Goal: Task Accomplishment & Management: Complete application form

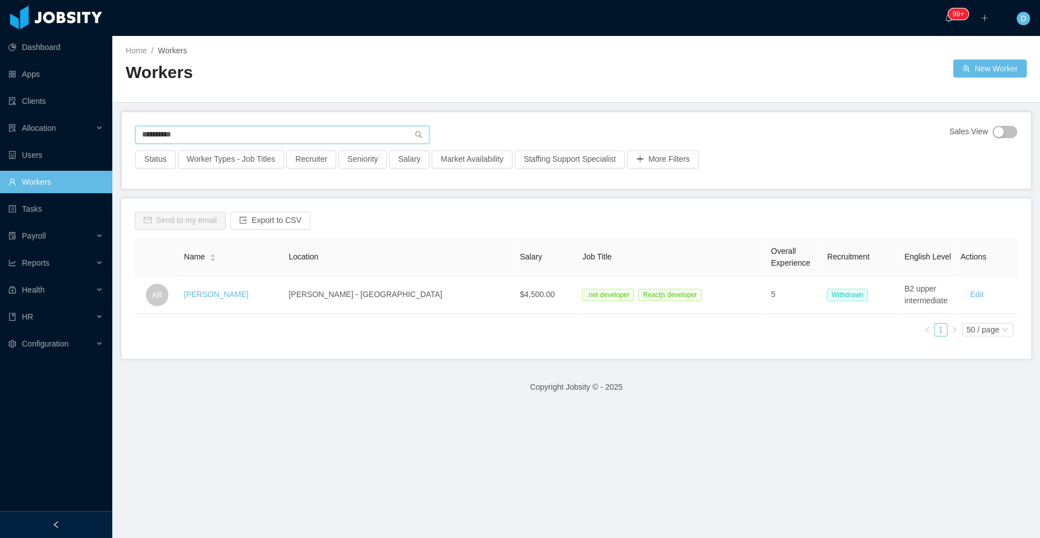
click at [230, 131] on input "**********" at bounding box center [282, 135] width 294 height 18
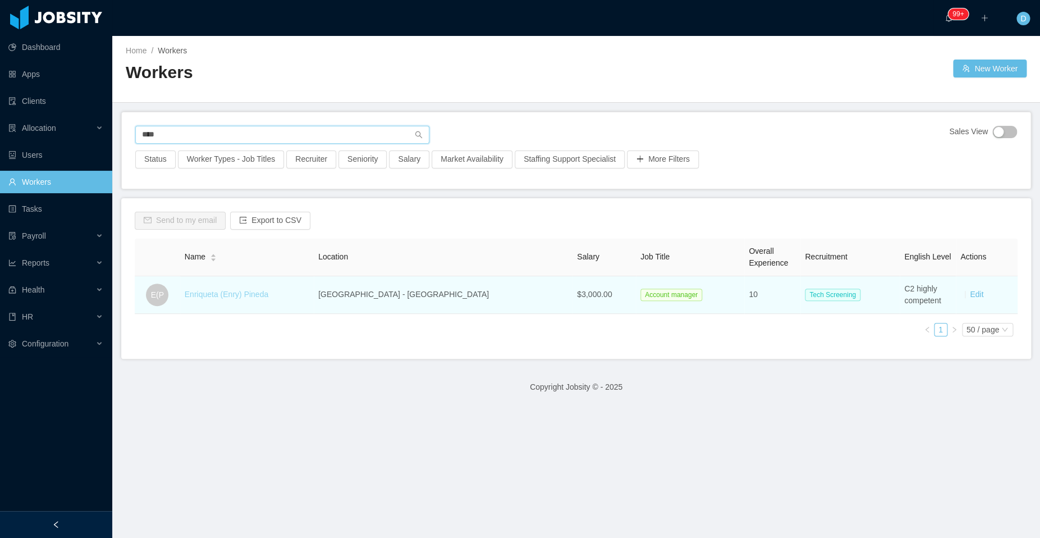
type input "****"
click at [219, 293] on link "Enriqueta (Enry) Pineda" at bounding box center [227, 294] width 84 height 9
click at [241, 292] on link "Enriqueta (Enry) Pineda" at bounding box center [227, 294] width 84 height 9
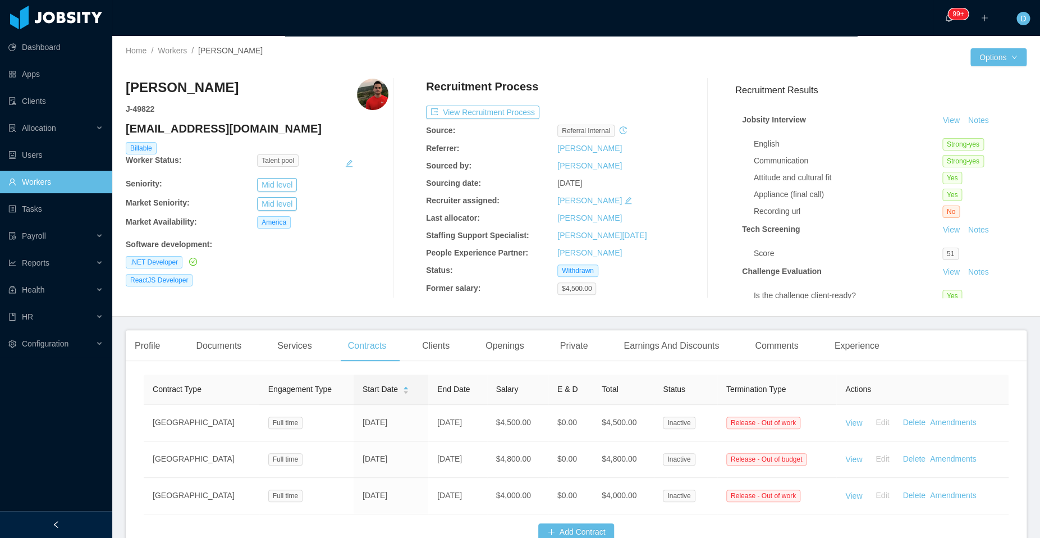
scroll to position [51, 0]
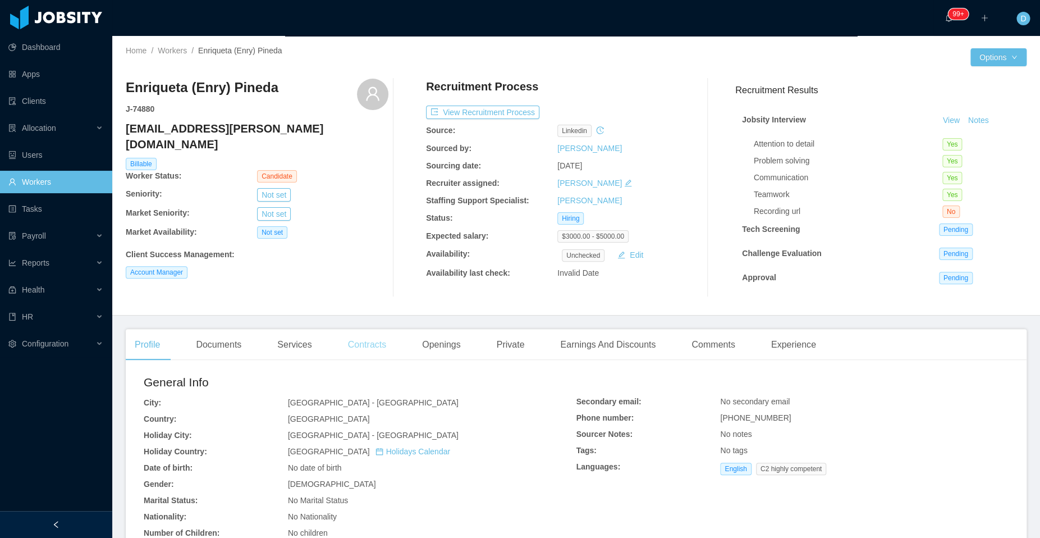
click at [368, 348] on div "Contracts" at bounding box center [367, 344] width 56 height 31
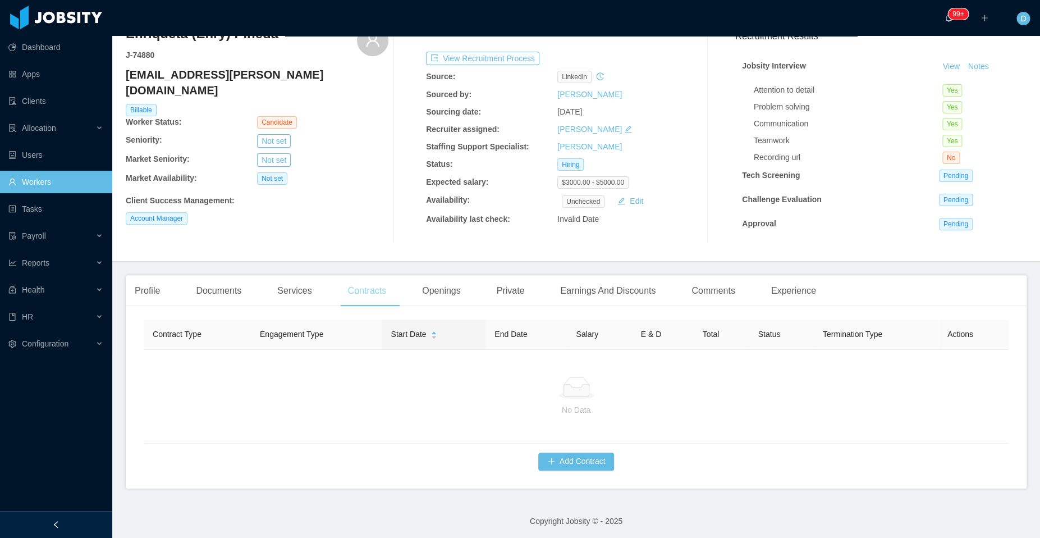
scroll to position [67, 0]
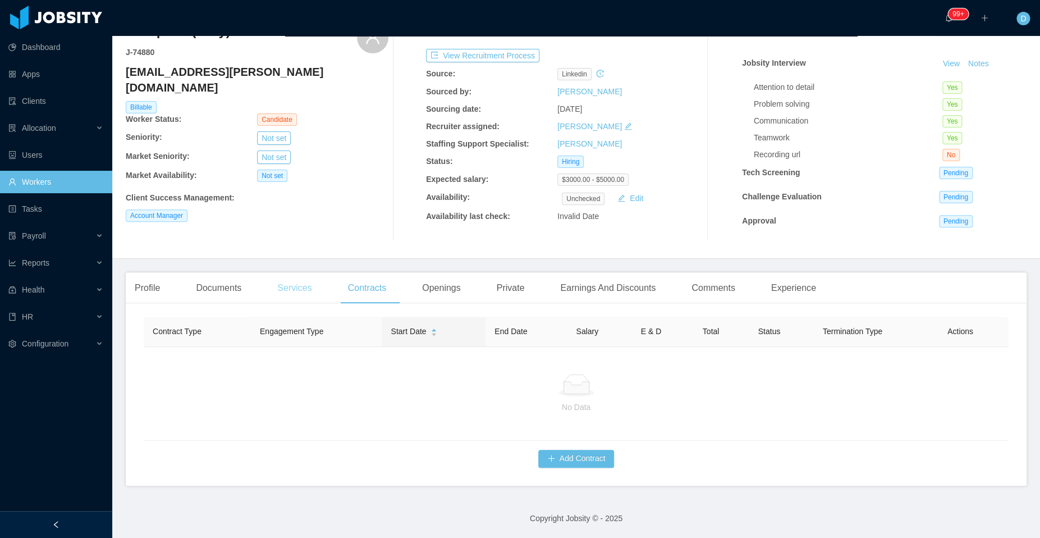
click at [286, 285] on div "Services" at bounding box center [294, 287] width 52 height 31
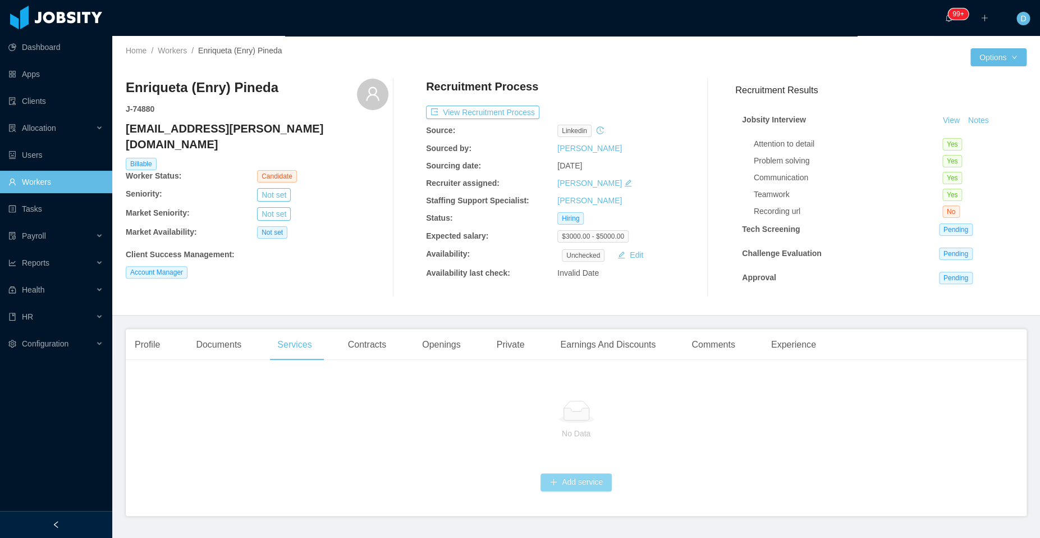
click at [571, 487] on button "Add service" at bounding box center [575, 482] width 71 height 18
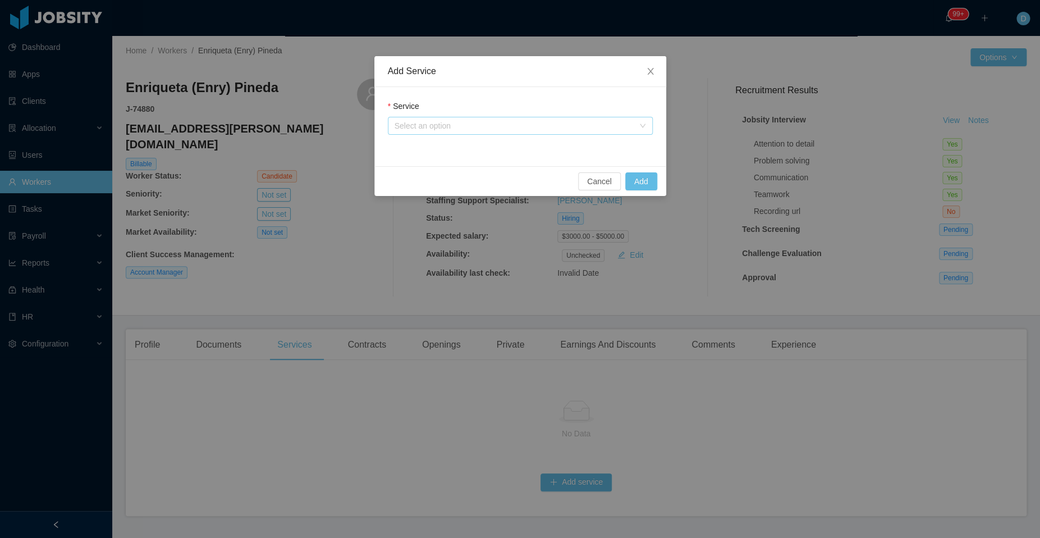
click at [478, 130] on div "Select an option" at bounding box center [514, 125] width 239 height 11
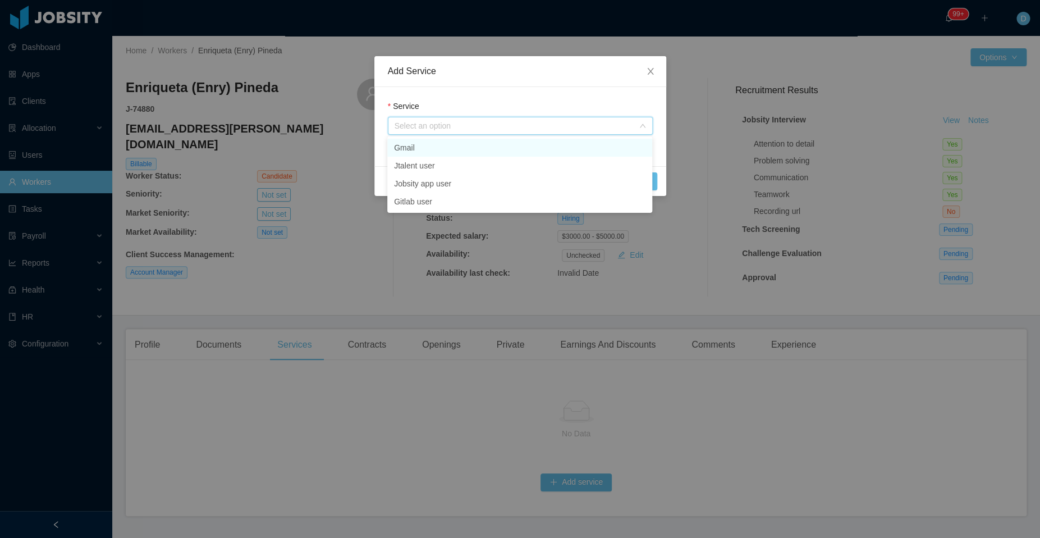
click at [479, 150] on li "Gmail" at bounding box center [519, 148] width 265 height 18
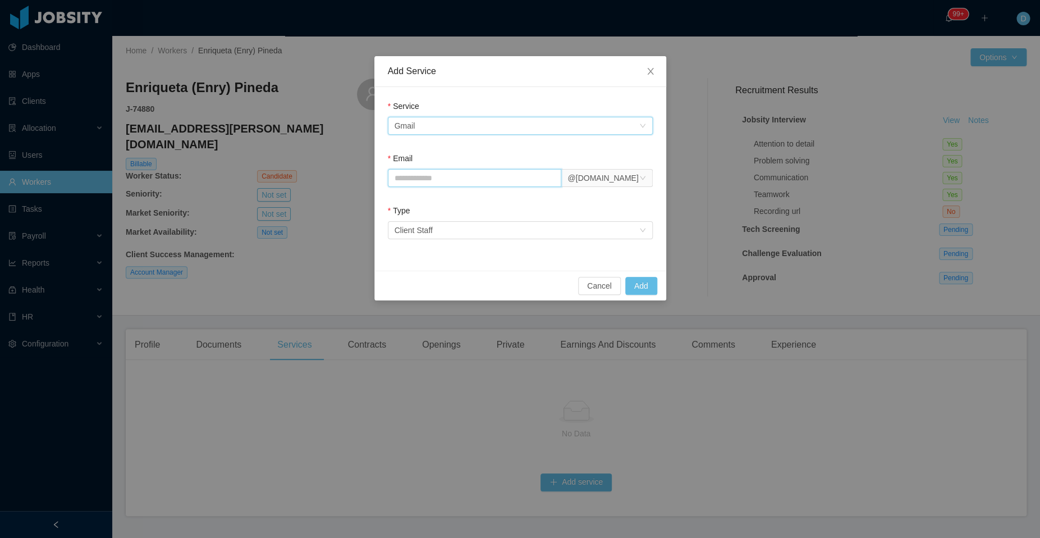
click at [482, 177] on input "Email" at bounding box center [475, 178] width 174 height 18
type input "**********"
click at [587, 234] on div "Select an option Client Staff" at bounding box center [517, 230] width 244 height 17
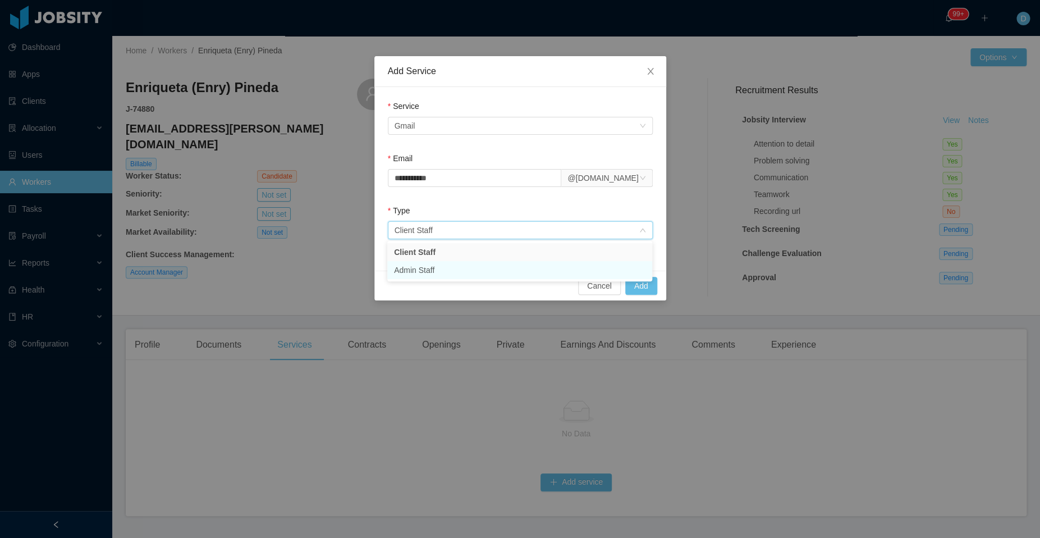
click at [533, 275] on li "Admin Staff" at bounding box center [519, 270] width 265 height 18
click at [644, 291] on button "Add" at bounding box center [641, 286] width 32 height 18
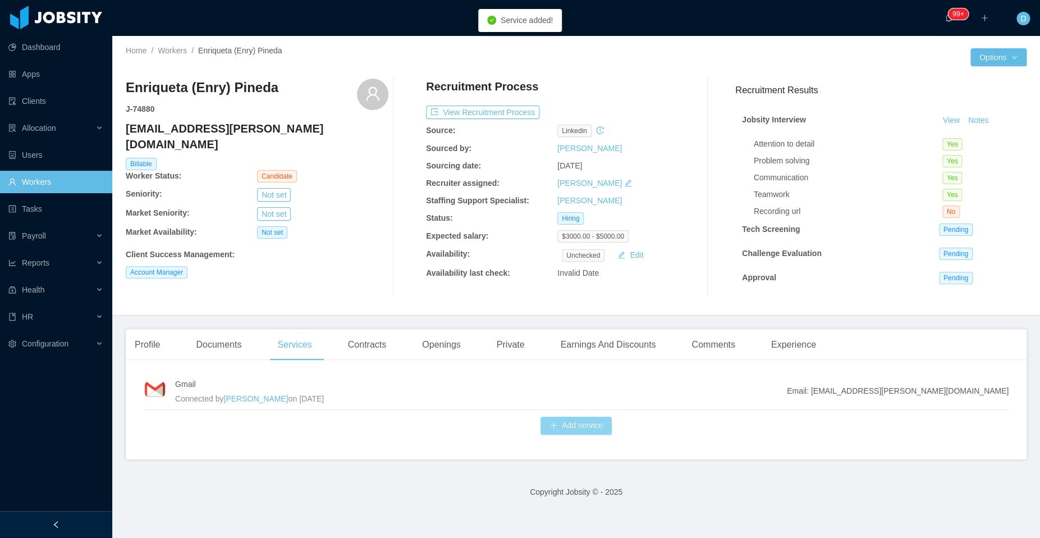
click at [559, 428] on button "Add service" at bounding box center [575, 425] width 71 height 18
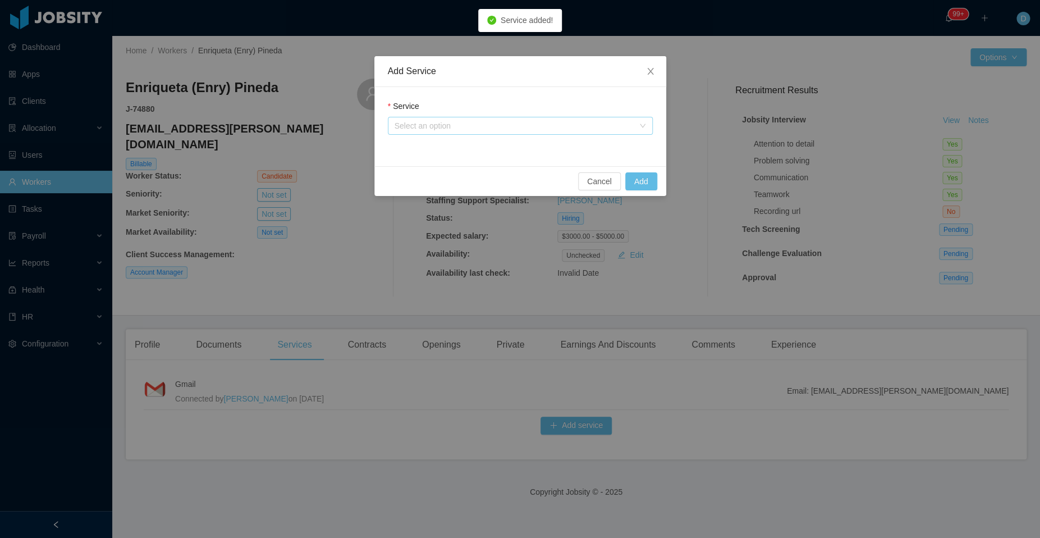
click at [499, 123] on div "Select an option" at bounding box center [514, 125] width 239 height 11
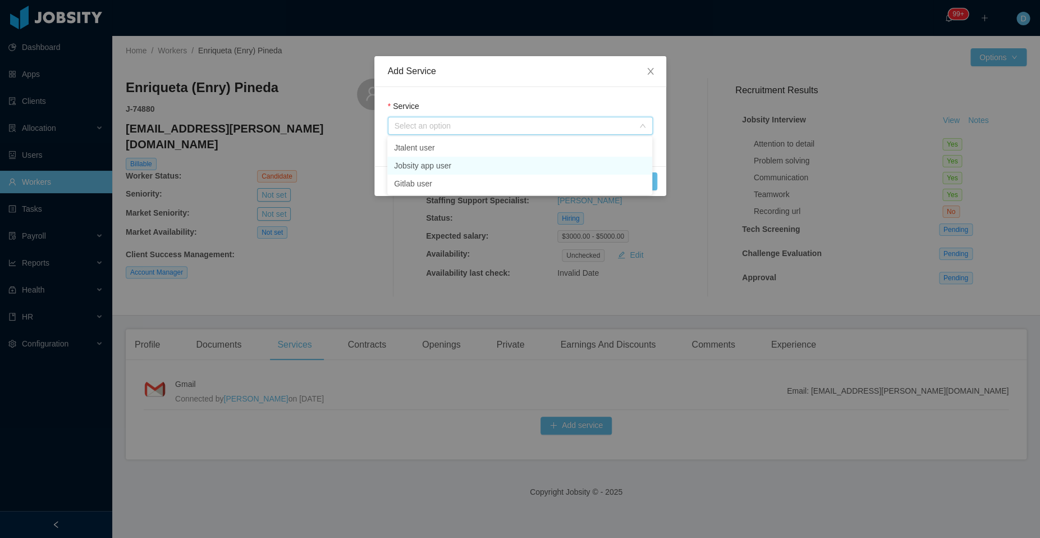
click at [456, 167] on li "Jobsity app user" at bounding box center [519, 166] width 265 height 18
click at [640, 183] on button "Add" at bounding box center [641, 181] width 32 height 18
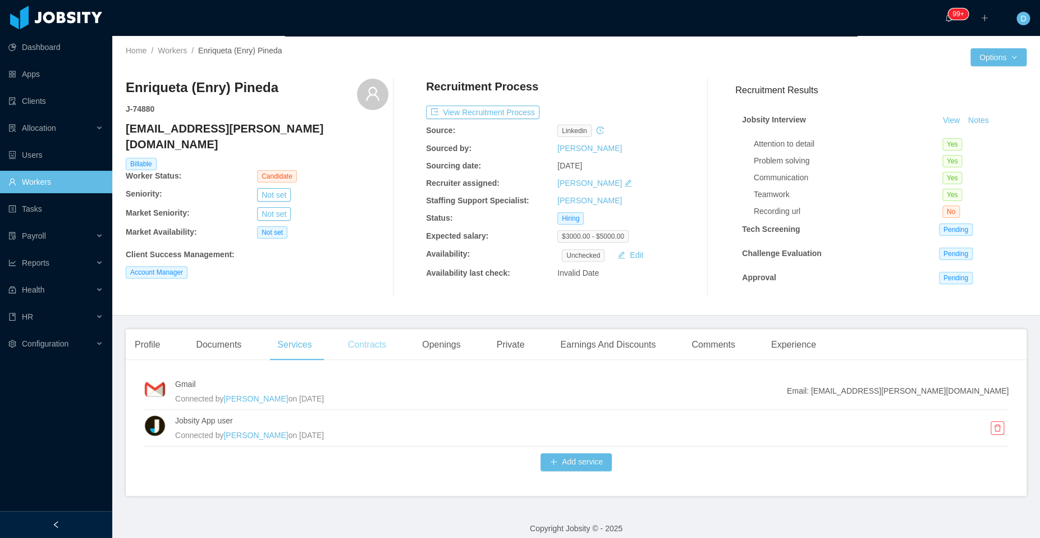
click at [371, 344] on div "Contracts" at bounding box center [367, 344] width 56 height 31
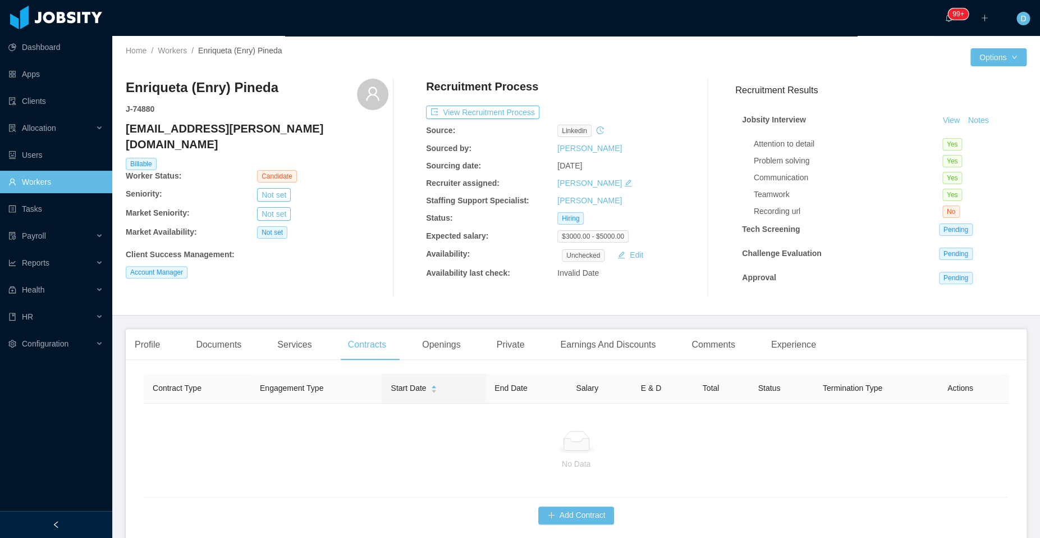
scroll to position [67, 0]
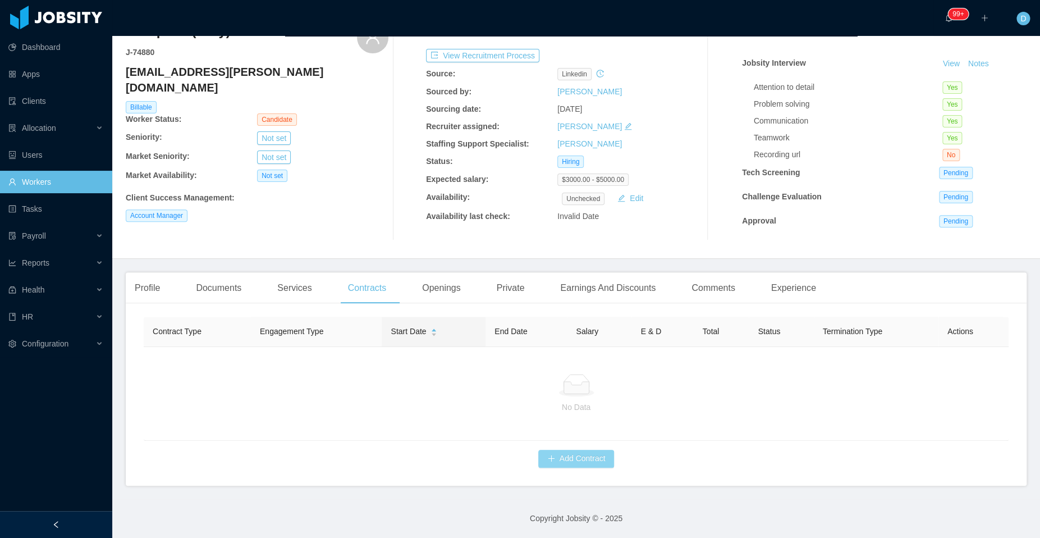
click at [571, 455] on button "Add Contract" at bounding box center [576, 458] width 76 height 18
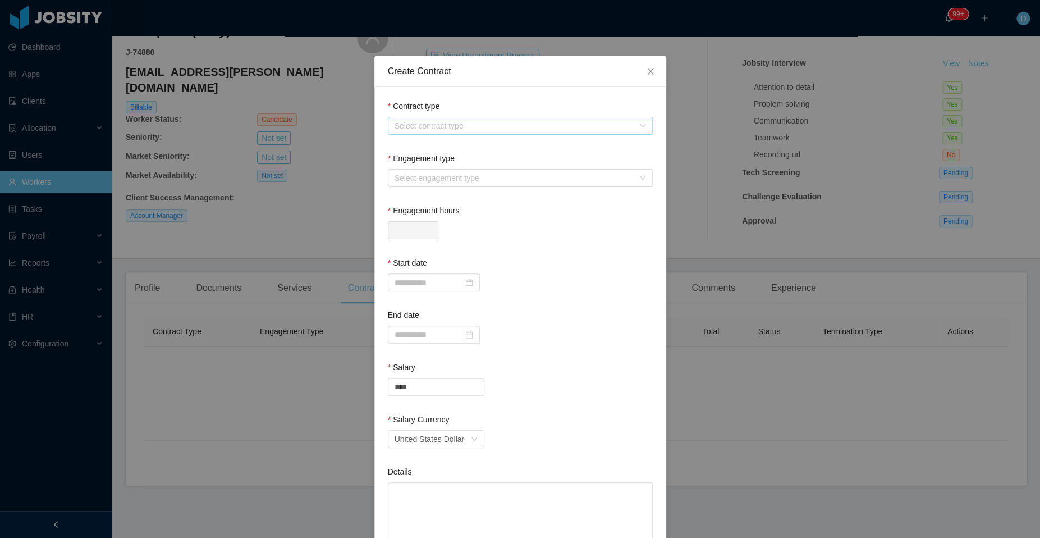
click at [492, 126] on div "Select contract type" at bounding box center [514, 125] width 239 height 11
click at [469, 187] on li "[GEOGRAPHIC_DATA]" at bounding box center [514, 184] width 265 height 18
click at [451, 178] on div "Select engagement type" at bounding box center [514, 177] width 239 height 11
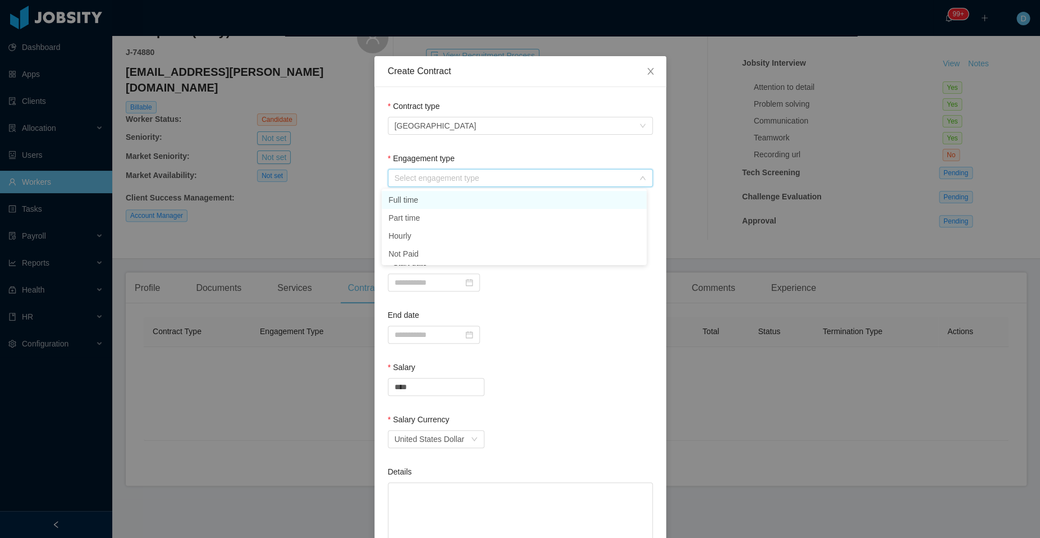
click at [441, 200] on li "Full time" at bounding box center [514, 200] width 265 height 18
type input "*"
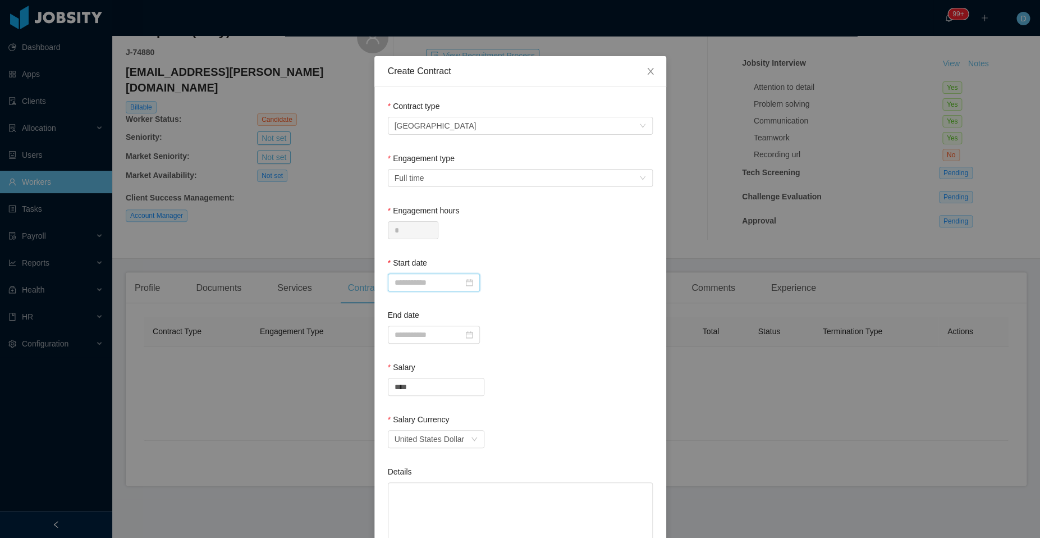
click at [422, 280] on input at bounding box center [434, 282] width 92 height 18
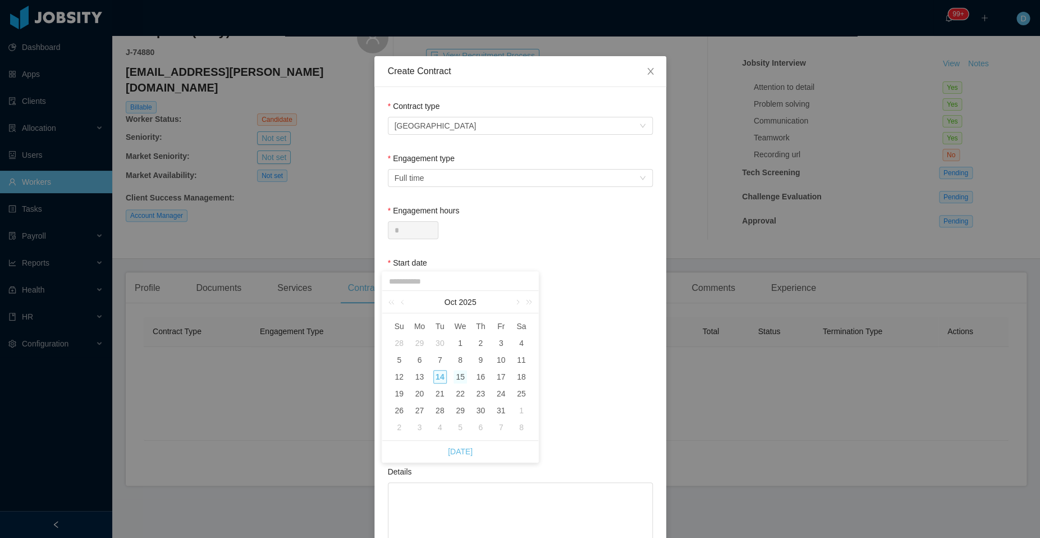
click at [467, 377] on div "15" at bounding box center [459, 376] width 13 height 13
type input "**********"
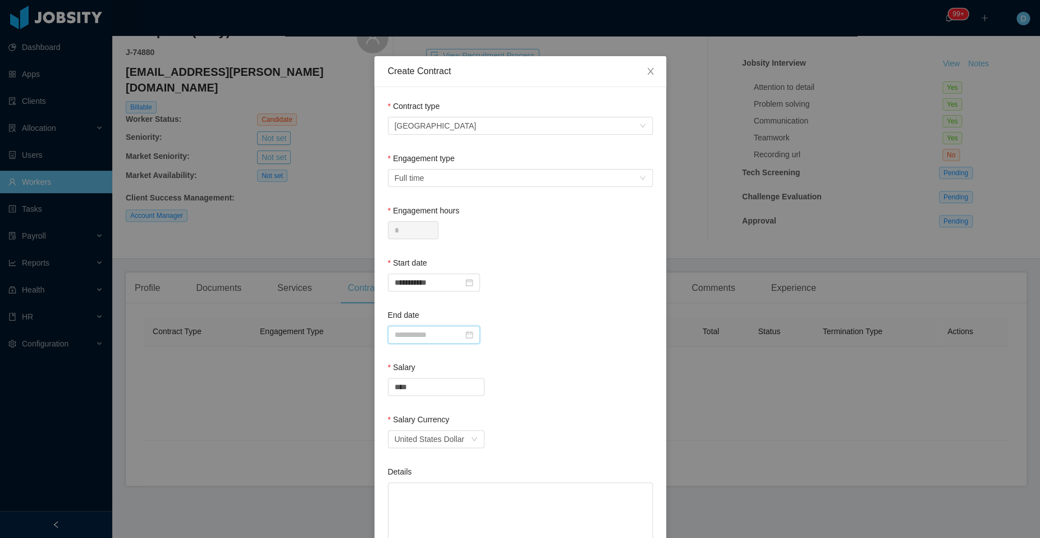
click at [432, 340] on input at bounding box center [434, 334] width 92 height 18
click at [455, 431] on div "15" at bounding box center [459, 428] width 13 height 13
type input "**********"
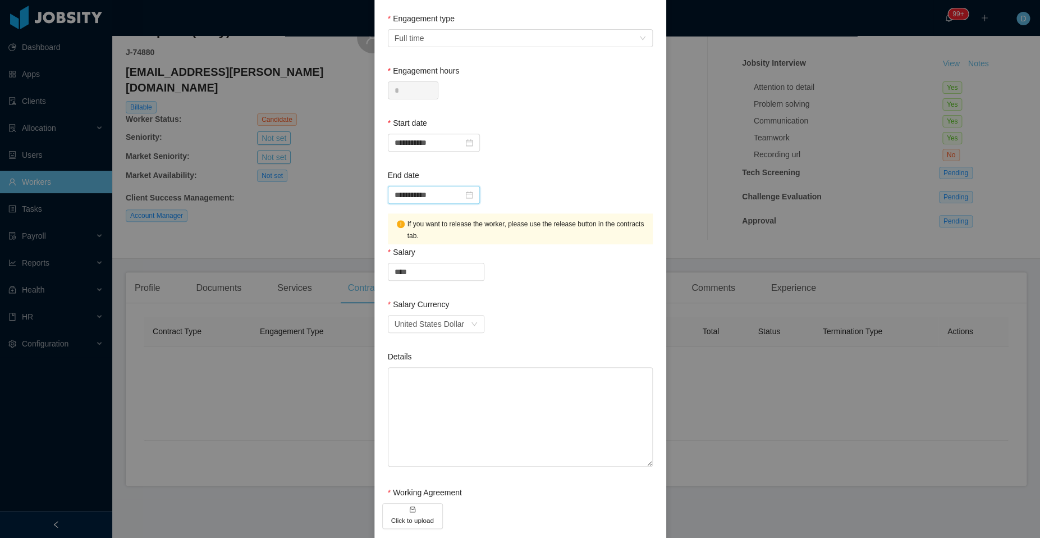
scroll to position [140, 0]
click at [452, 192] on input "**********" at bounding box center [434, 194] width 92 height 18
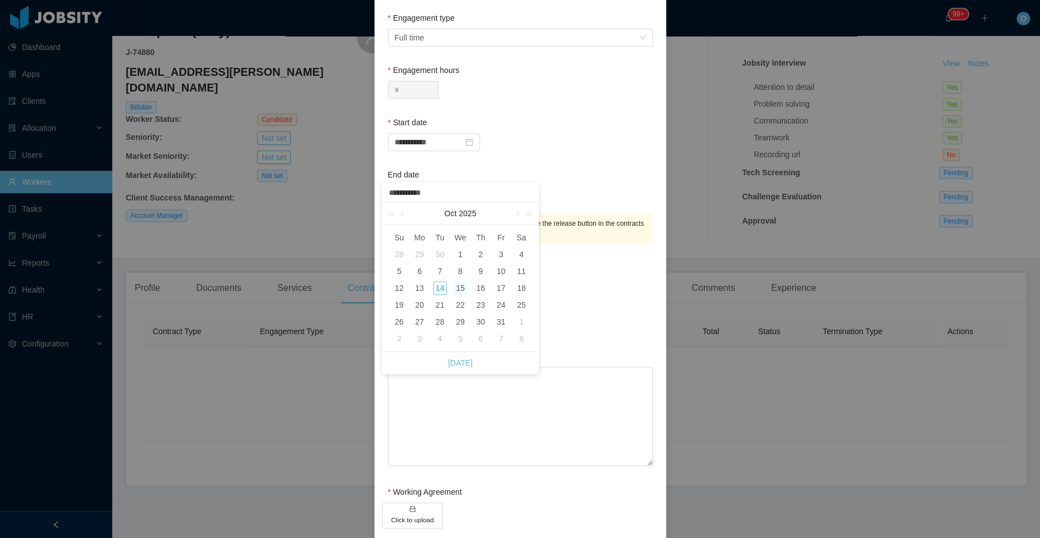
click at [506, 159] on form "**********" at bounding box center [520, 246] width 265 height 572
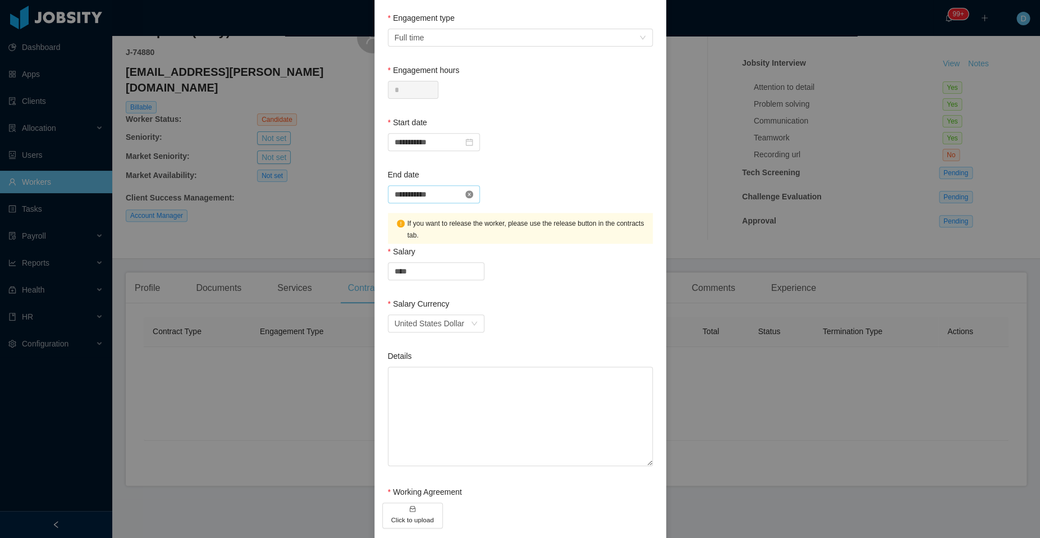
click at [473, 192] on icon "icon: close-circle" at bounding box center [469, 194] width 8 height 8
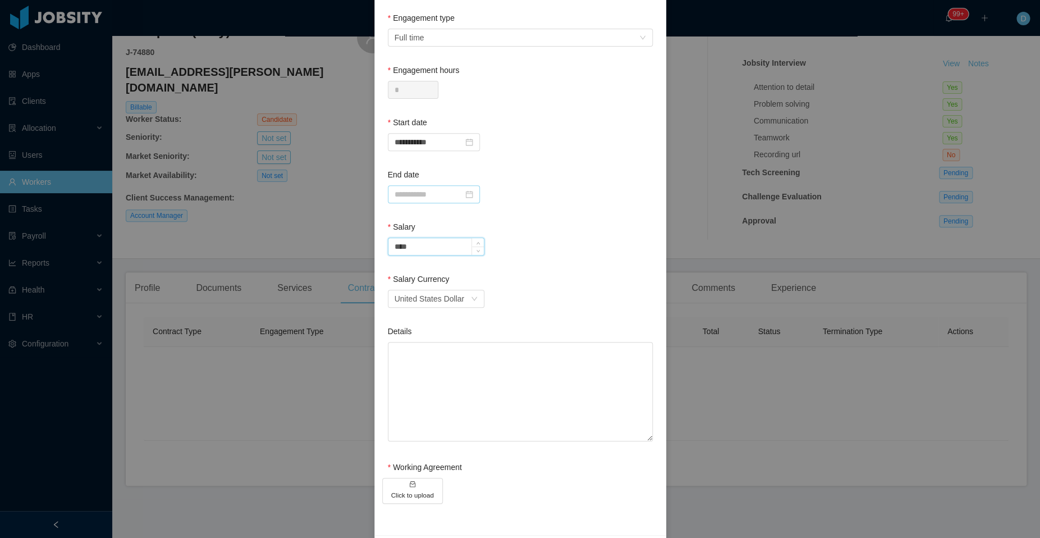
click at [426, 253] on input "****" at bounding box center [435, 246] width 95 height 17
type input "*"
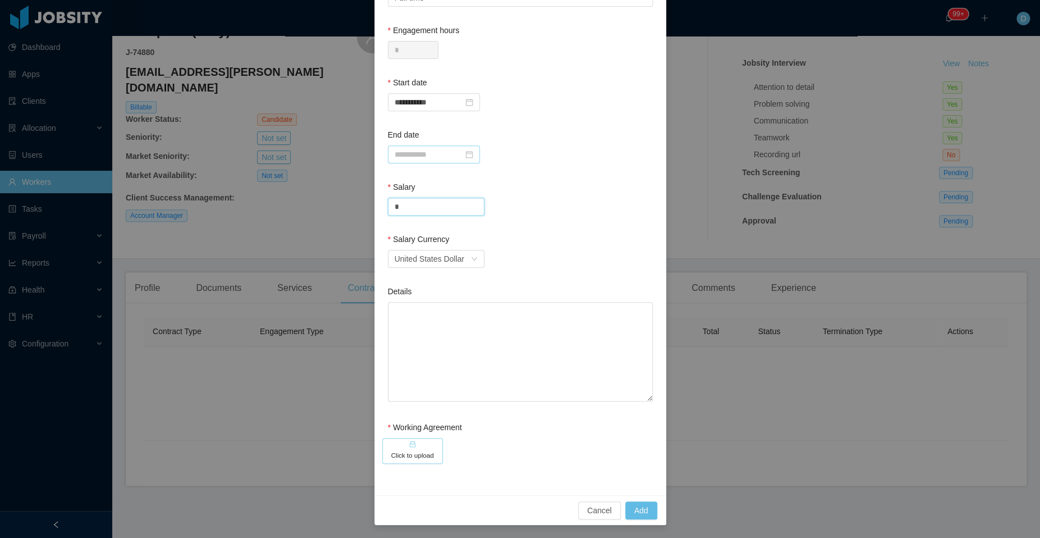
click at [409, 452] on h5 "Click to upload" at bounding box center [412, 455] width 43 height 10
type input "****"
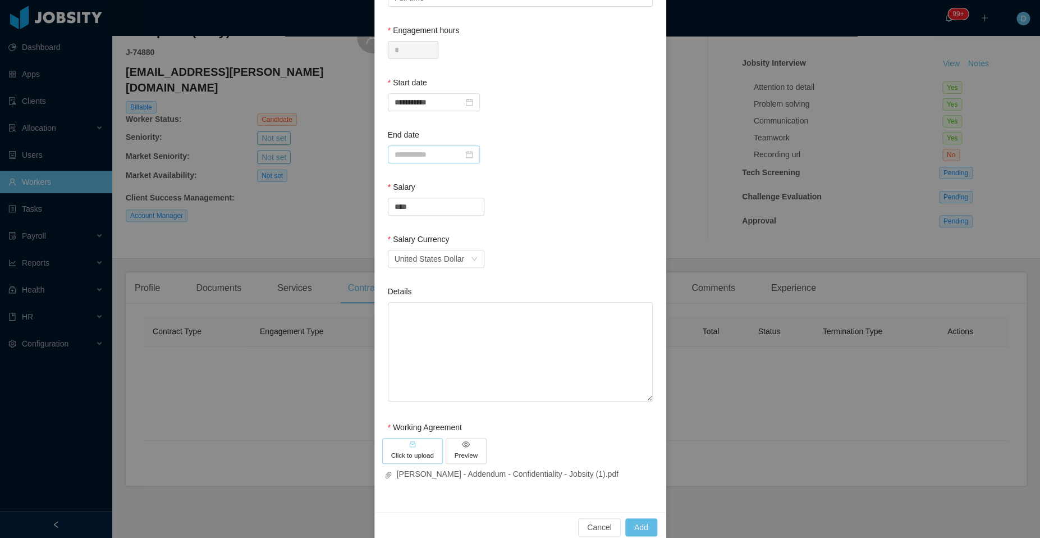
scroll to position [196, 0]
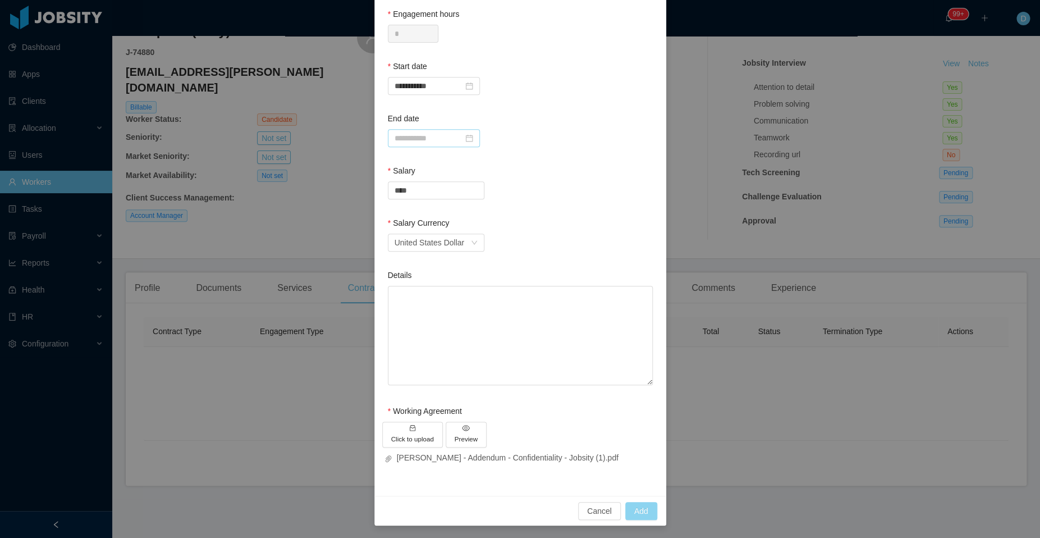
click at [634, 504] on button "Add" at bounding box center [641, 511] width 32 height 18
click at [637, 517] on button "Add" at bounding box center [641, 511] width 32 height 18
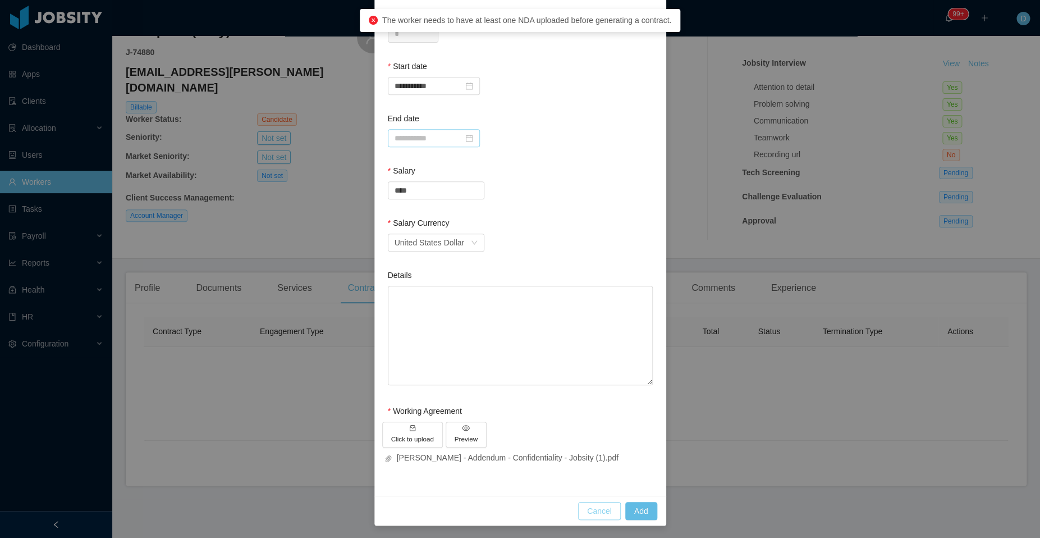
click at [598, 507] on button "Cancel" at bounding box center [599, 511] width 43 height 18
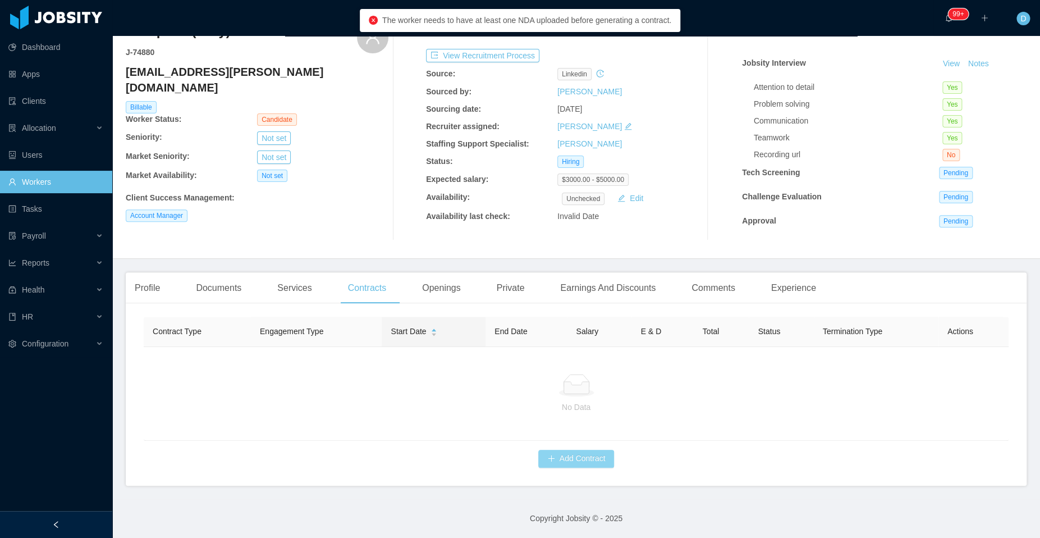
scroll to position [0, 0]
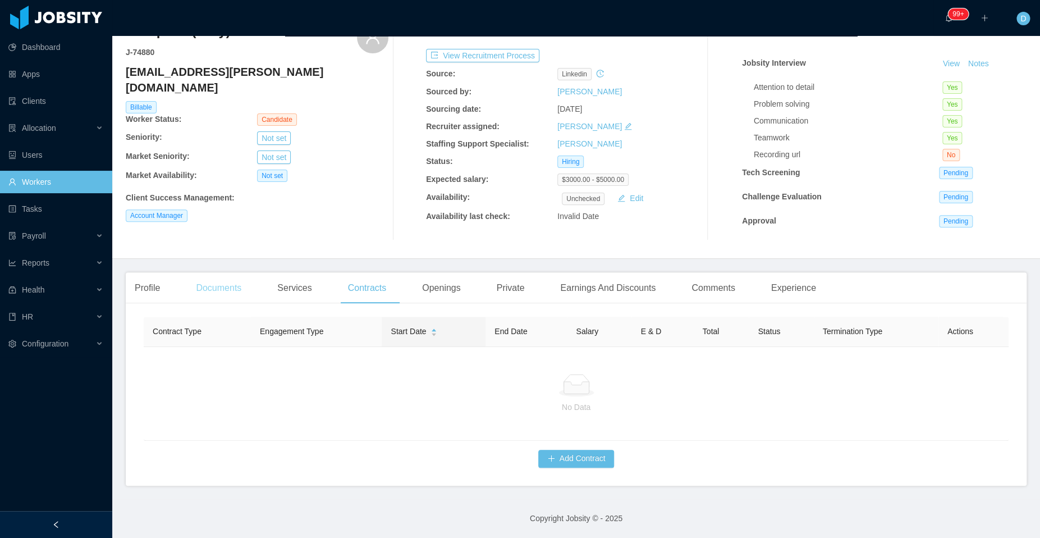
click at [222, 277] on div "Documents" at bounding box center [218, 287] width 63 height 31
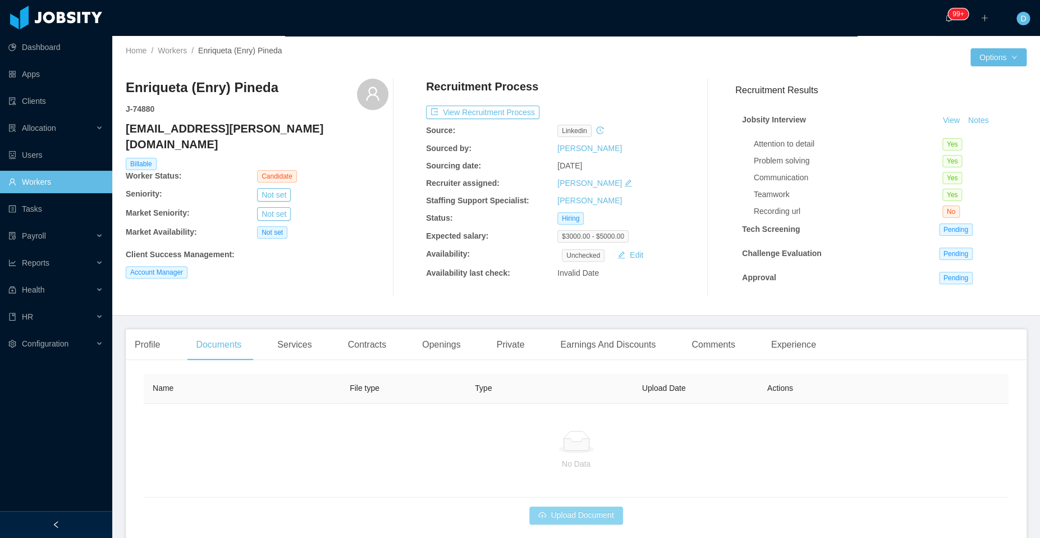
click at [570, 521] on button "Upload Document" at bounding box center [575, 515] width 93 height 18
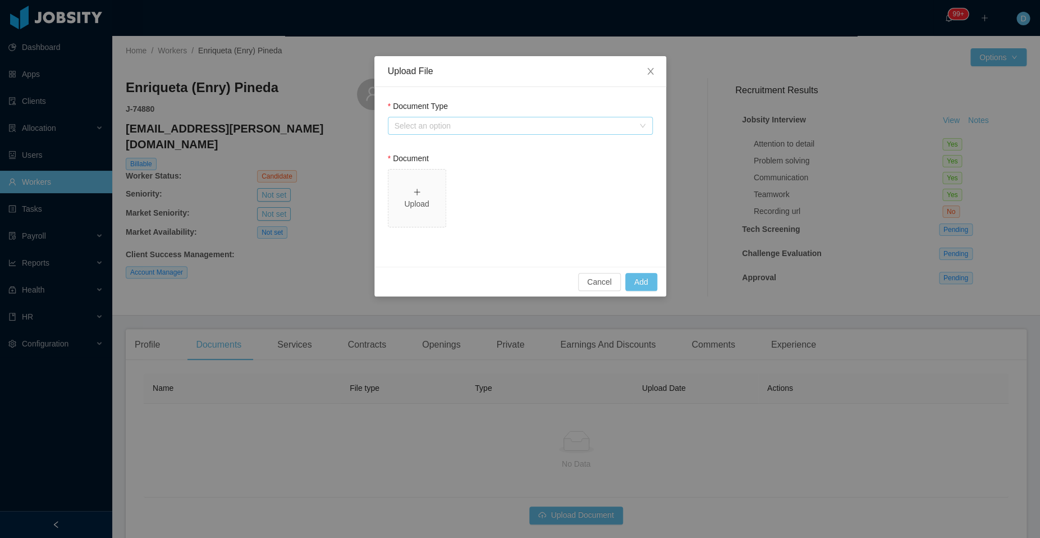
click at [482, 129] on div "Select an option" at bounding box center [514, 125] width 239 height 11
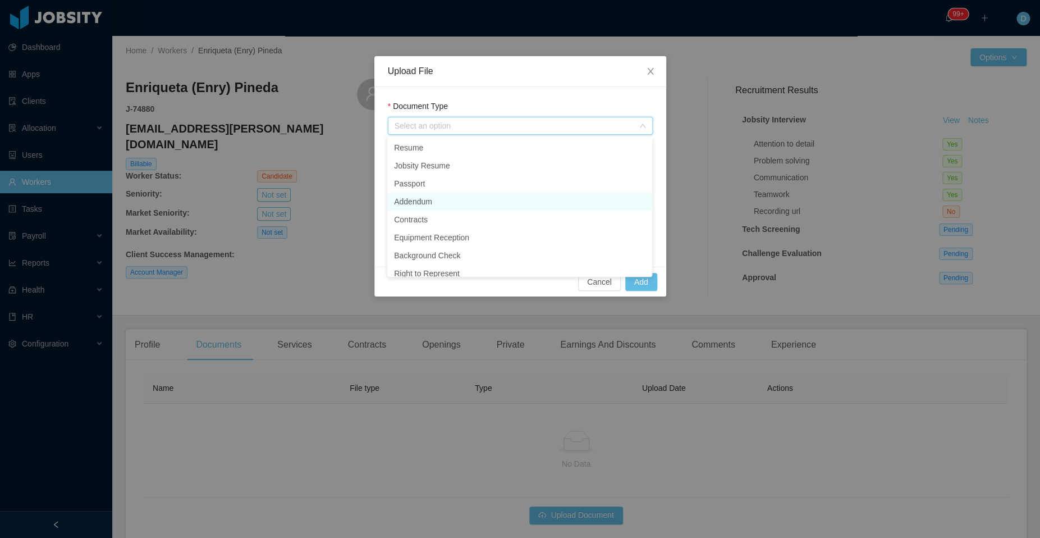
click at [454, 204] on li "Addendum" at bounding box center [519, 201] width 265 height 18
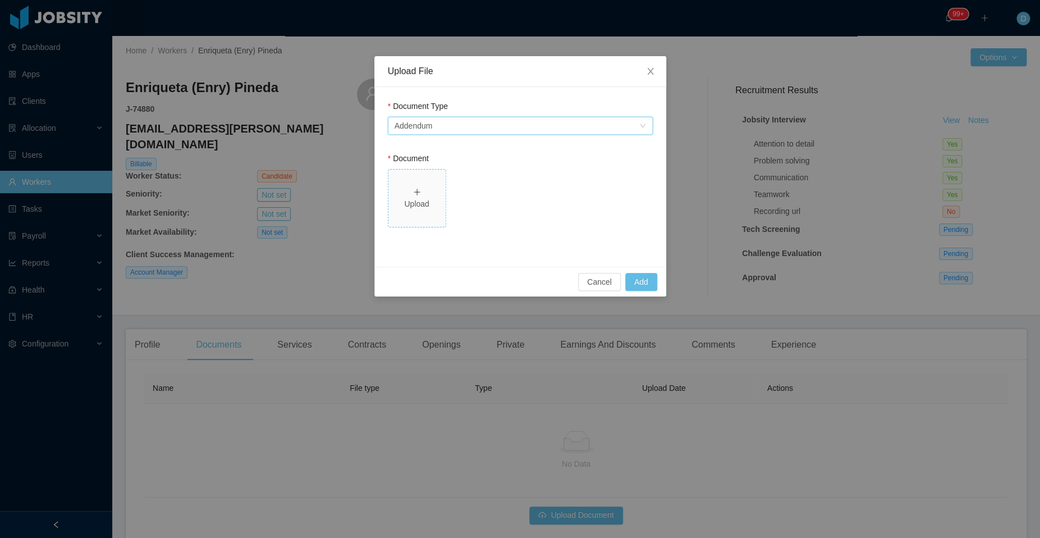
click at [424, 197] on div "Upload" at bounding box center [417, 198] width 48 height 24
click at [635, 279] on button "Add" at bounding box center [641, 282] width 32 height 18
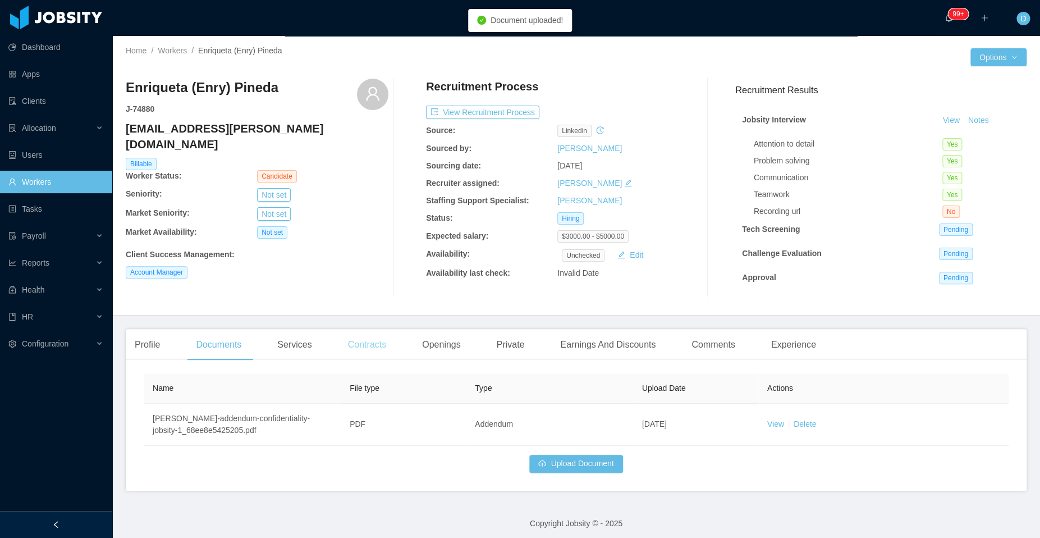
click at [382, 350] on div "Contracts" at bounding box center [367, 344] width 56 height 31
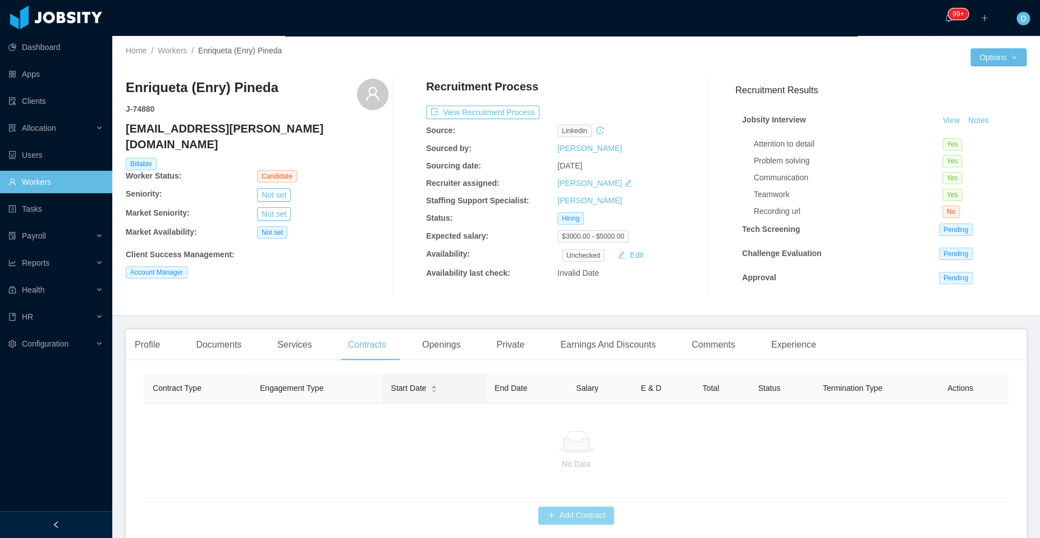
click at [575, 524] on button "Add Contract" at bounding box center [576, 515] width 76 height 18
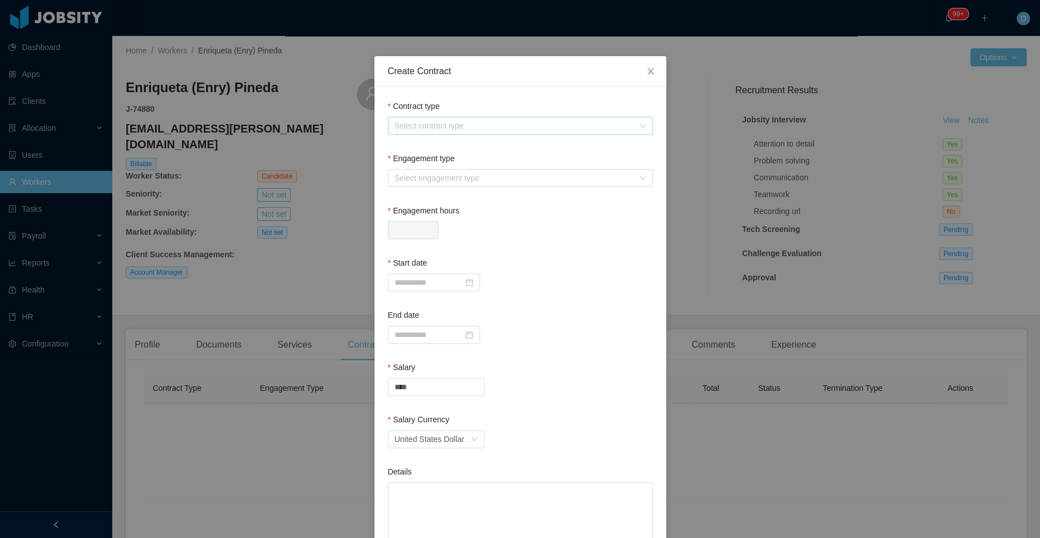
click at [513, 124] on div "Select contract type" at bounding box center [514, 125] width 239 height 11
click at [439, 184] on li "[GEOGRAPHIC_DATA]" at bounding box center [514, 184] width 265 height 18
click at [431, 172] on div "Select engagement type" at bounding box center [517, 177] width 244 height 17
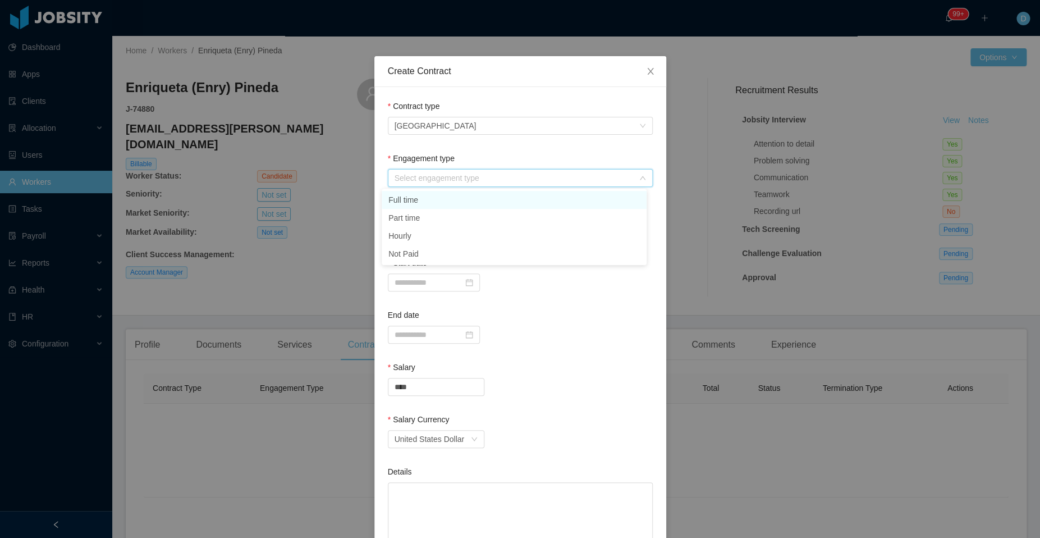
click at [428, 203] on li "Full time" at bounding box center [514, 200] width 265 height 18
type input "*"
click at [429, 280] on input at bounding box center [434, 282] width 92 height 18
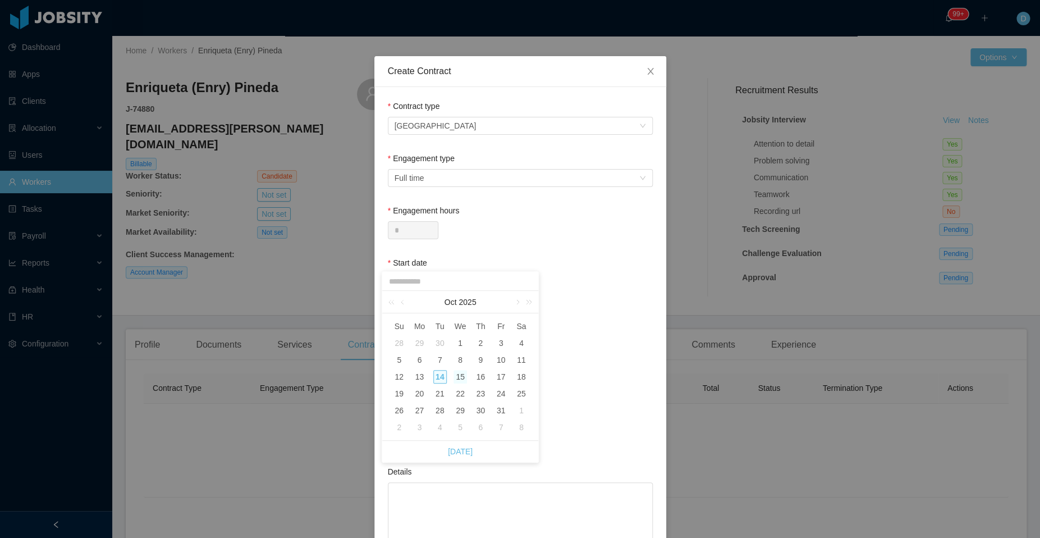
click at [458, 377] on div "15" at bounding box center [459, 376] width 13 height 13
type input "**********"
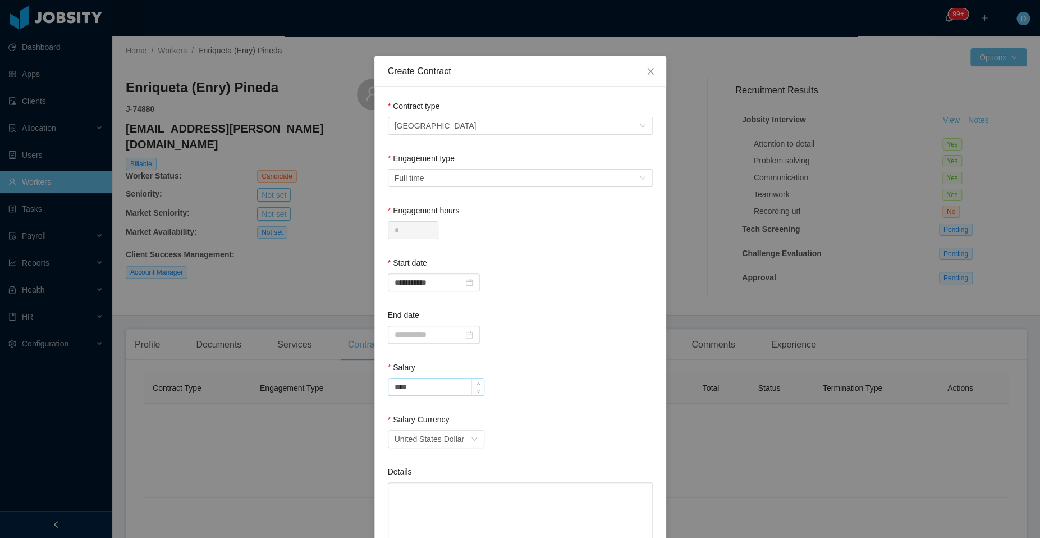
click at [422, 393] on input "****" at bounding box center [435, 386] width 95 height 17
click at [585, 374] on div "Salary" at bounding box center [520, 369] width 265 height 16
type input "****"
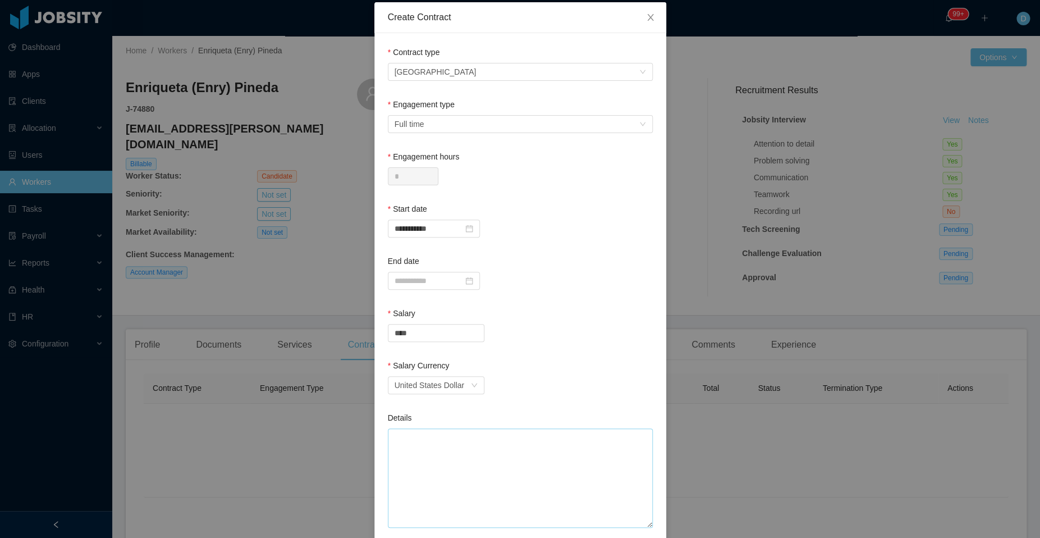
scroll to position [180, 0]
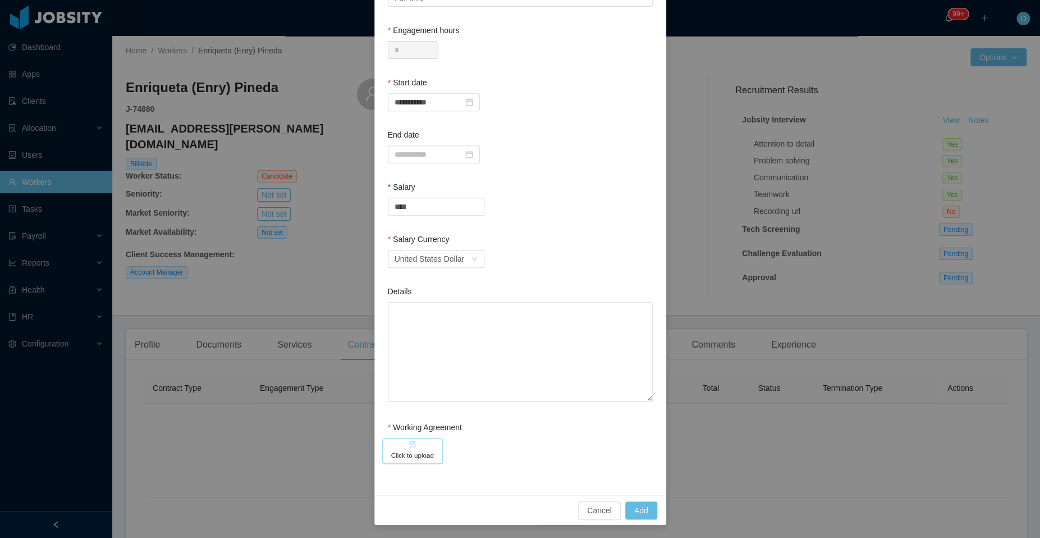
click at [406, 454] on h5 "Click to upload" at bounding box center [412, 455] width 43 height 10
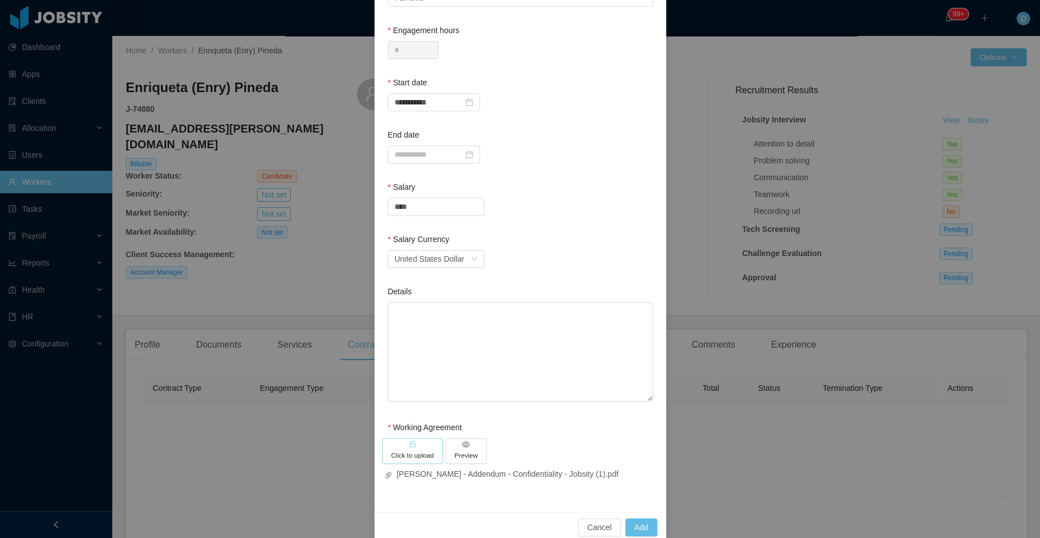
scroll to position [196, 0]
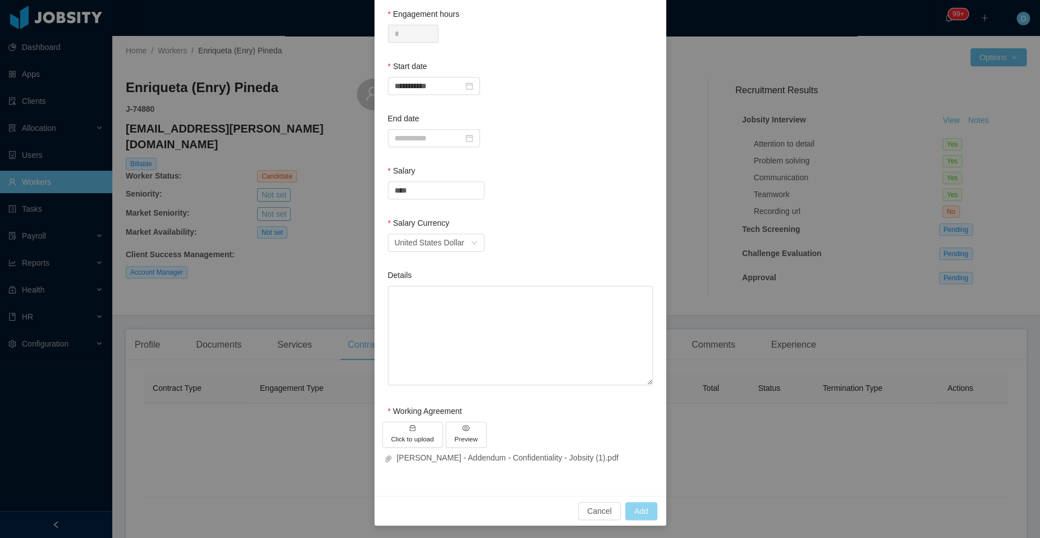
click at [636, 507] on button "Add" at bounding box center [641, 511] width 32 height 18
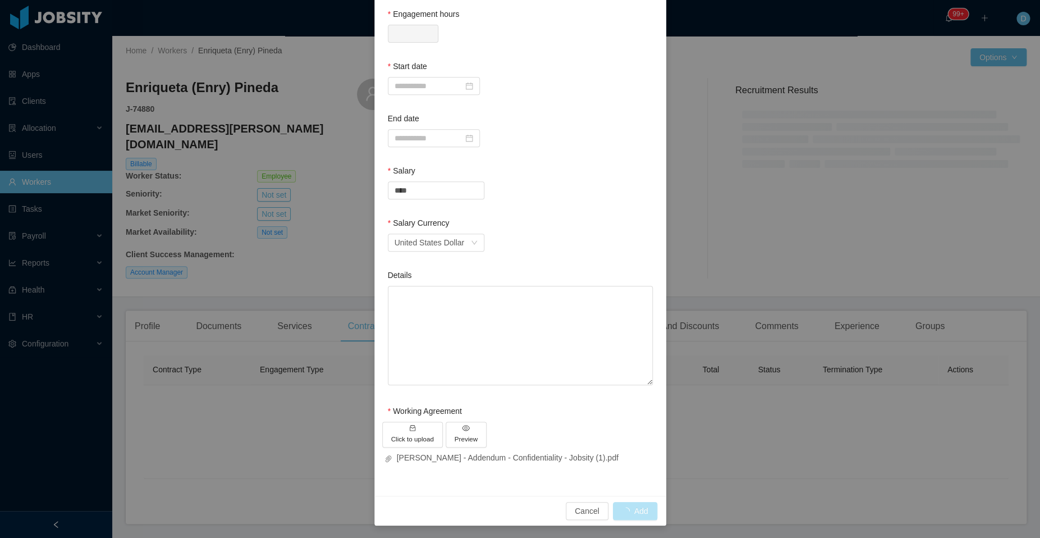
scroll to position [128, 0]
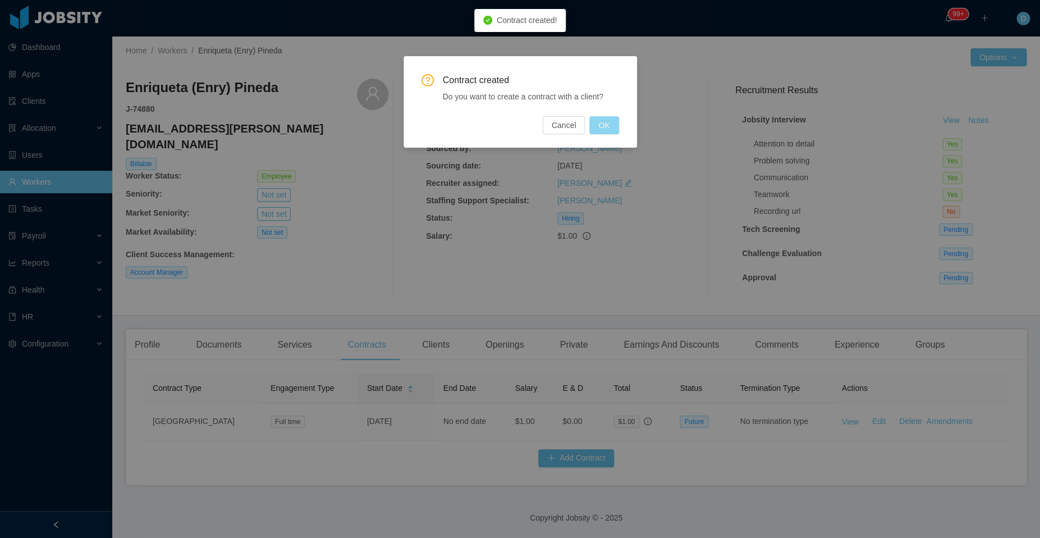
click at [607, 121] on button "OK" at bounding box center [603, 125] width 29 height 18
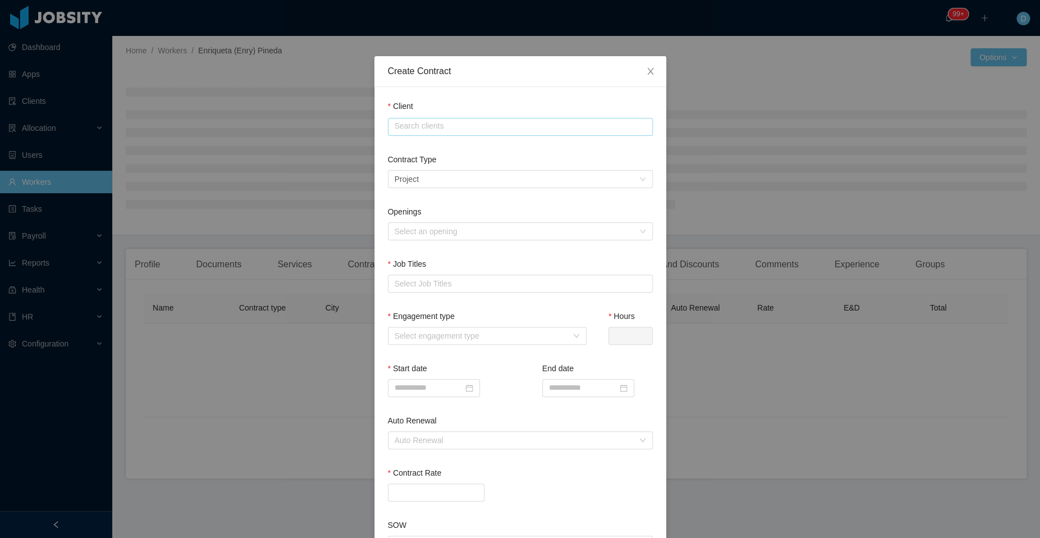
click at [583, 121] on input "text" at bounding box center [520, 127] width 265 height 18
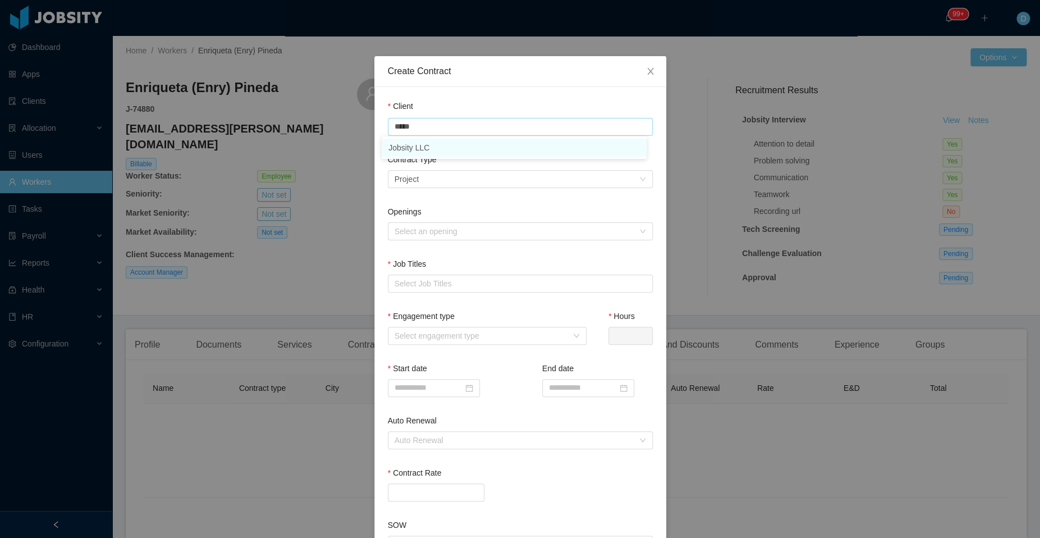
click at [501, 152] on li "Jobsity LLC" at bounding box center [514, 148] width 265 height 18
type input "**********"
click at [493, 185] on div "Select a contract type Project" at bounding box center [517, 179] width 244 height 17
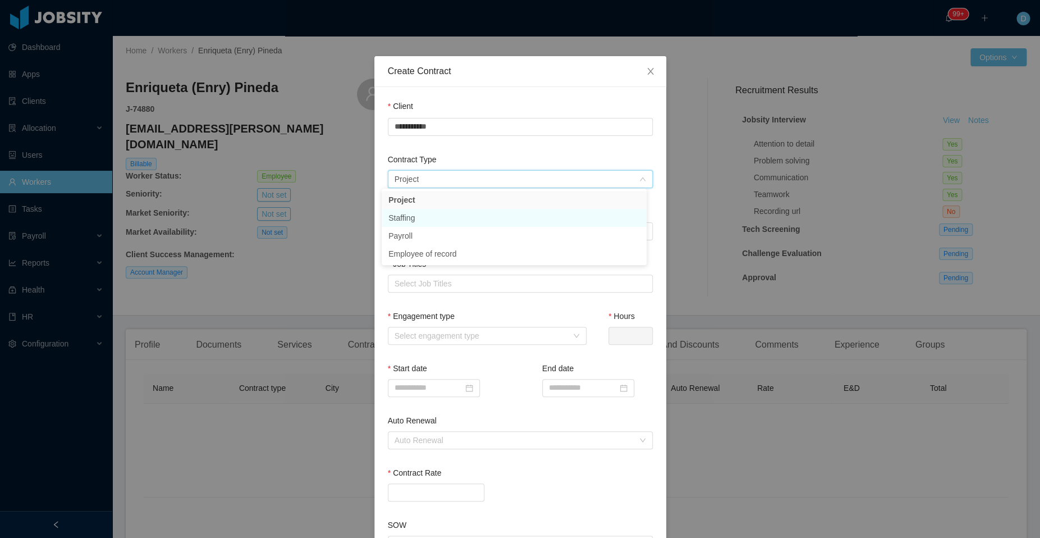
click at [441, 222] on li "Staffing" at bounding box center [514, 218] width 265 height 18
click at [467, 228] on div "Select an opening" at bounding box center [514, 231] width 239 height 11
click at [447, 230] on div "Select an opening" at bounding box center [514, 231] width 239 height 11
click at [446, 286] on div "Select Job Titles" at bounding box center [518, 283] width 246 height 11
type input "*"
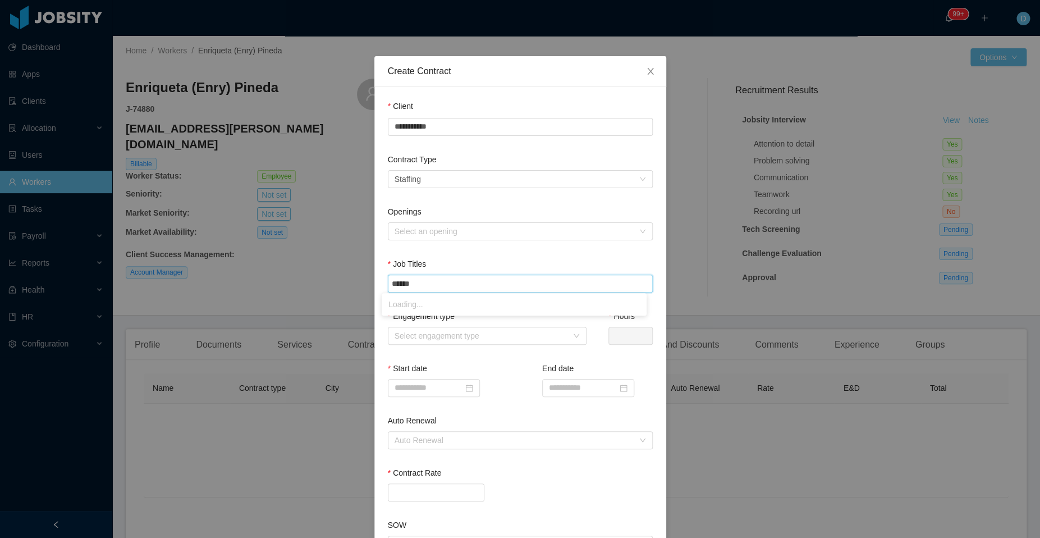
type input "*******"
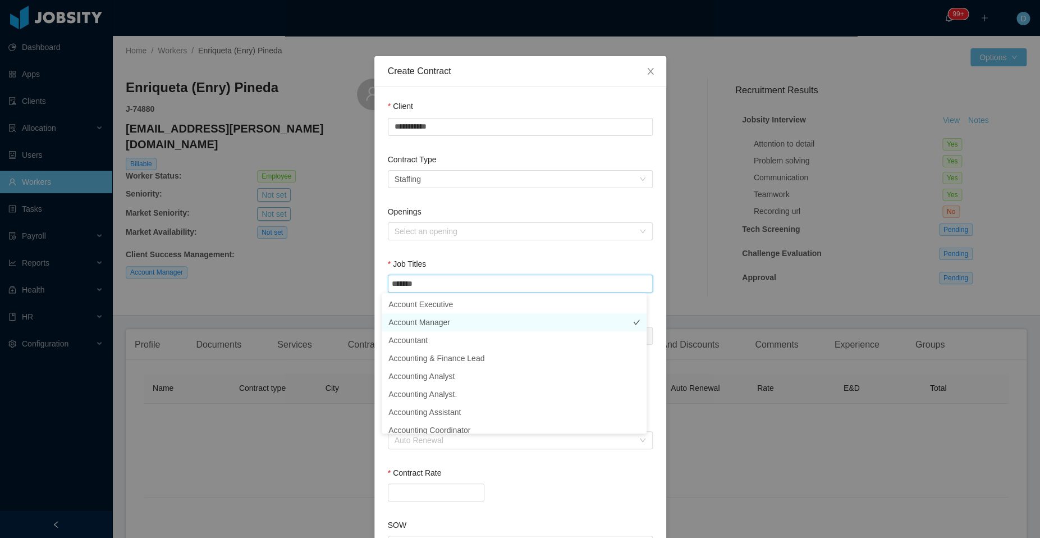
click at [462, 325] on li "Account Manager" at bounding box center [514, 322] width 265 height 18
click at [520, 253] on div "Openings Select an opening" at bounding box center [520, 232] width 265 height 52
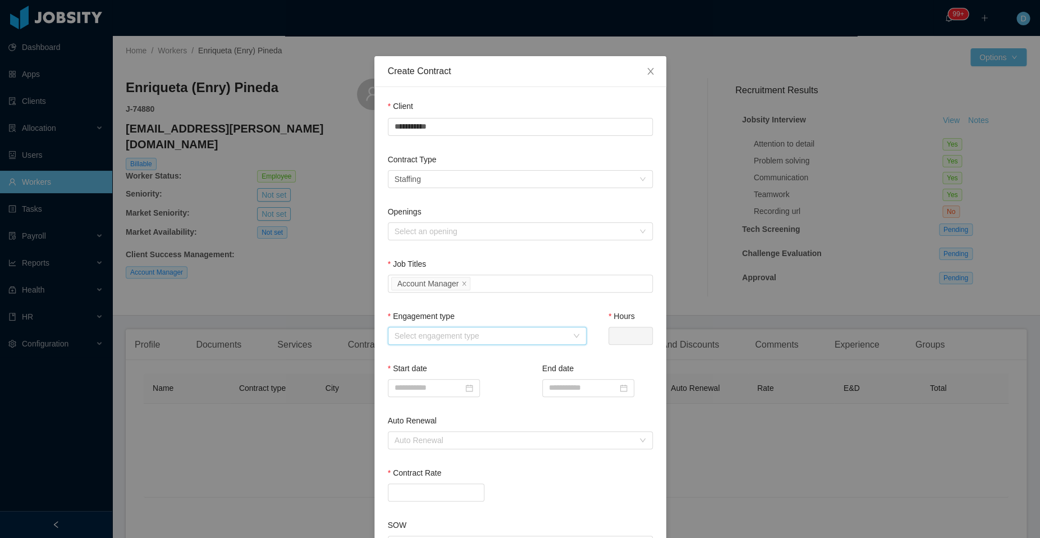
click at [464, 341] on div "Select engagement type" at bounding box center [484, 335] width 178 height 17
click at [446, 357] on li "Full time" at bounding box center [481, 356] width 199 height 18
type input "*"
click at [438, 393] on input at bounding box center [434, 388] width 92 height 18
click at [462, 312] on div "15" at bounding box center [459, 311] width 13 height 13
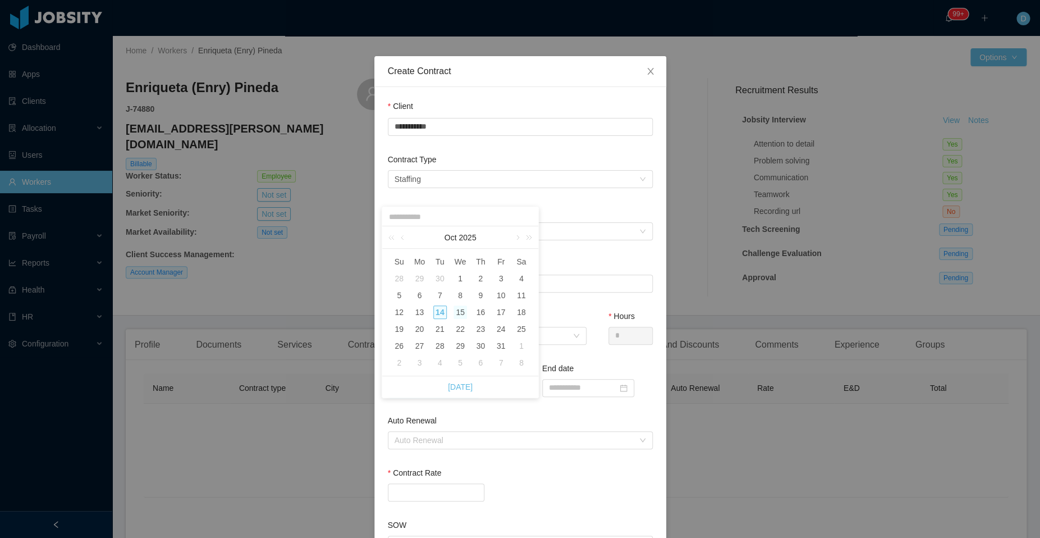
type input "**********"
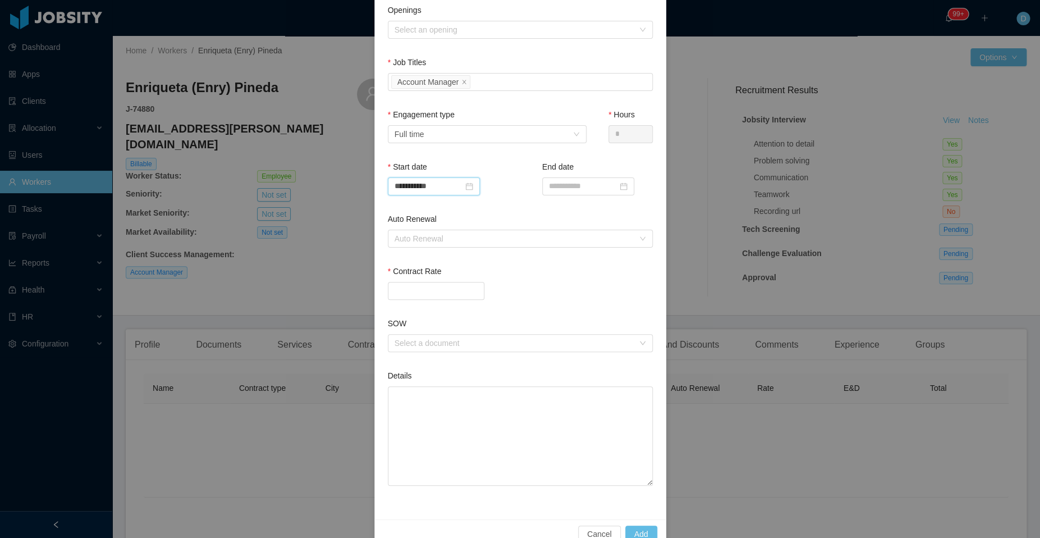
scroll to position [210, 0]
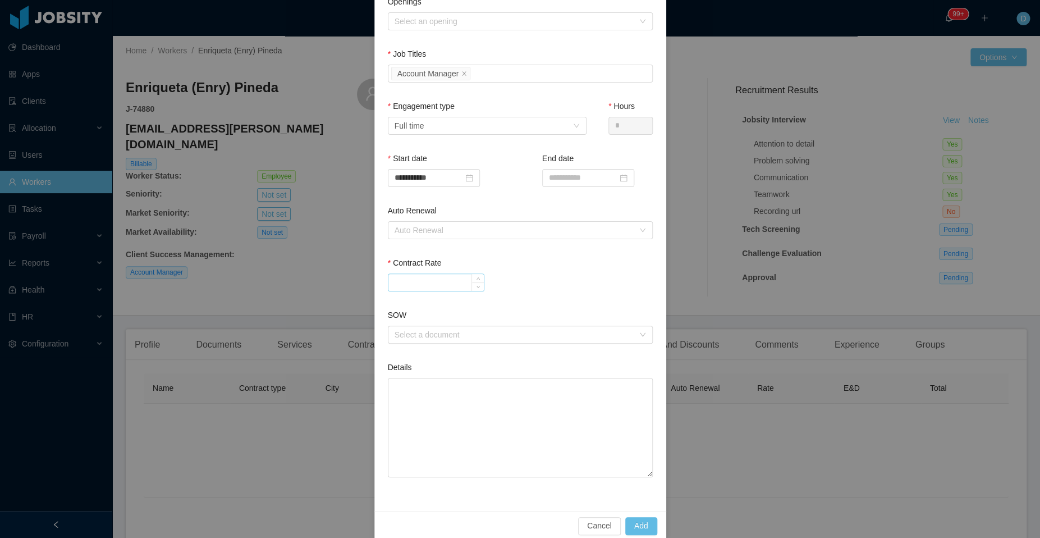
click at [426, 278] on input "Contract Rate" at bounding box center [435, 282] width 95 height 17
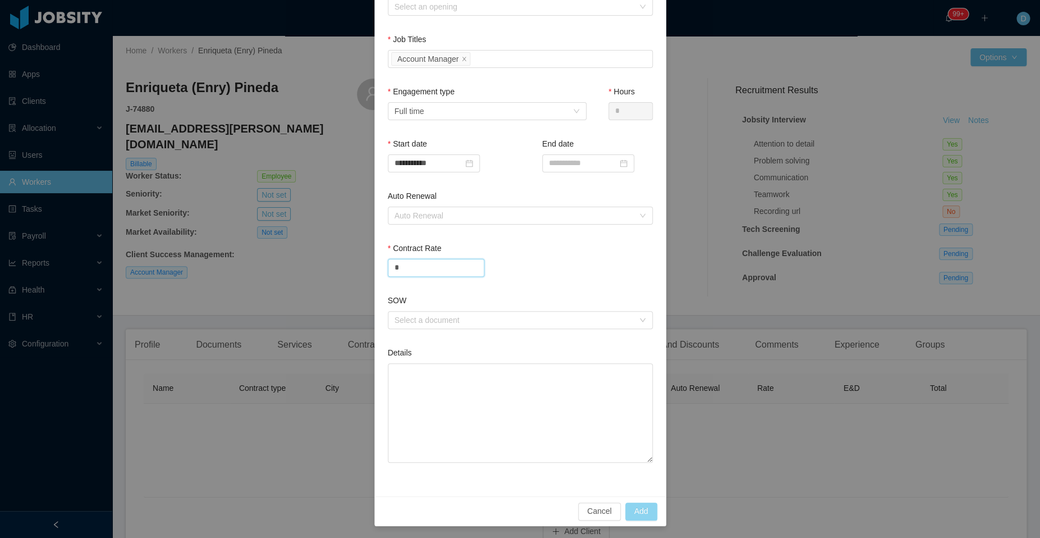
click at [634, 512] on button "Add" at bounding box center [641, 511] width 32 height 18
type input "****"
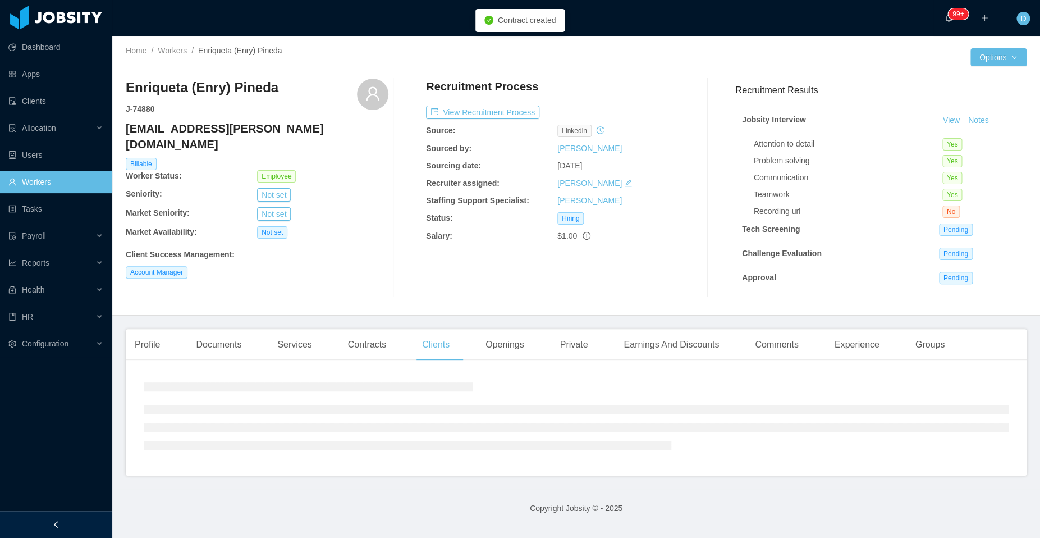
scroll to position [168, 0]
